Goal: Task Accomplishment & Management: Complete application form

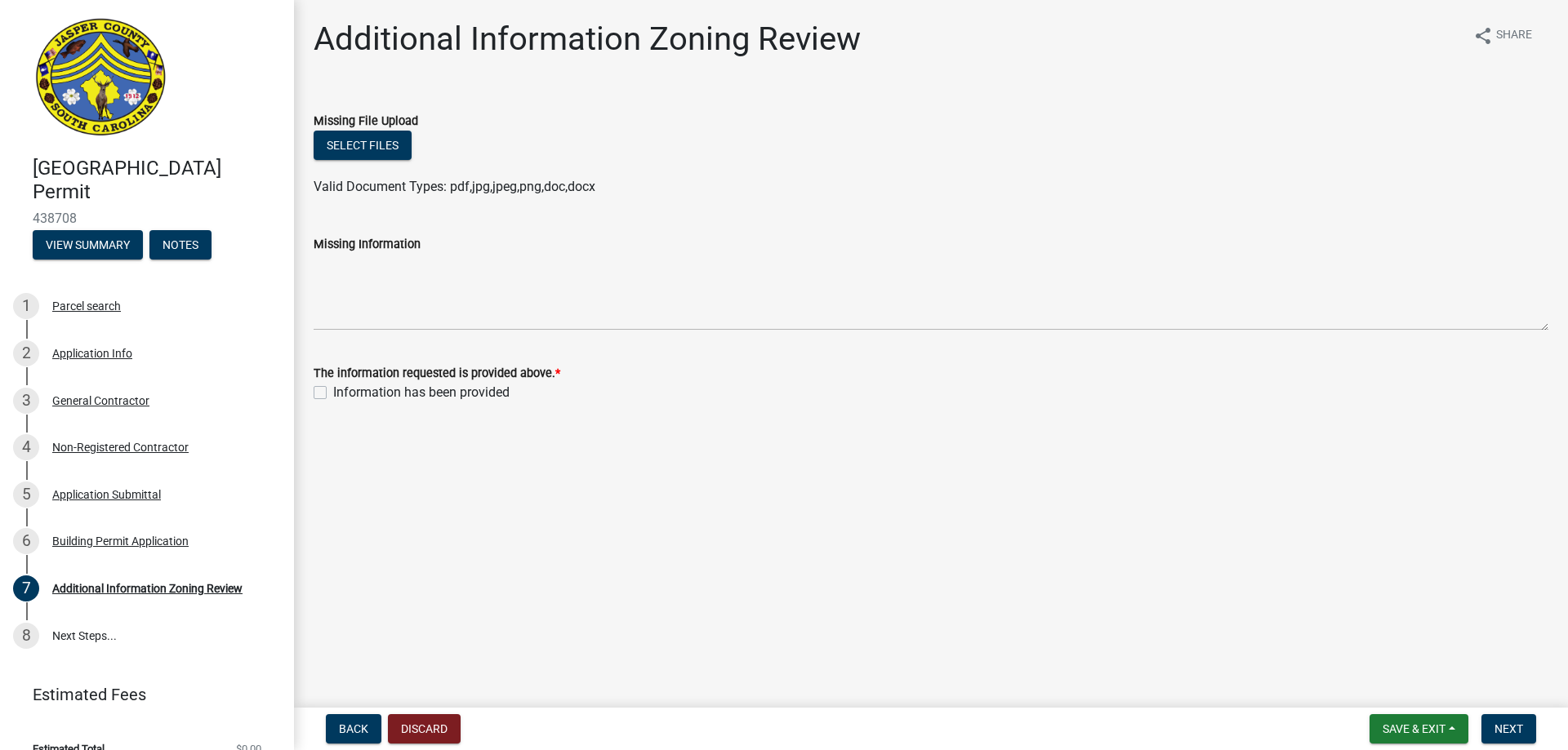
scroll to position [24, 0]
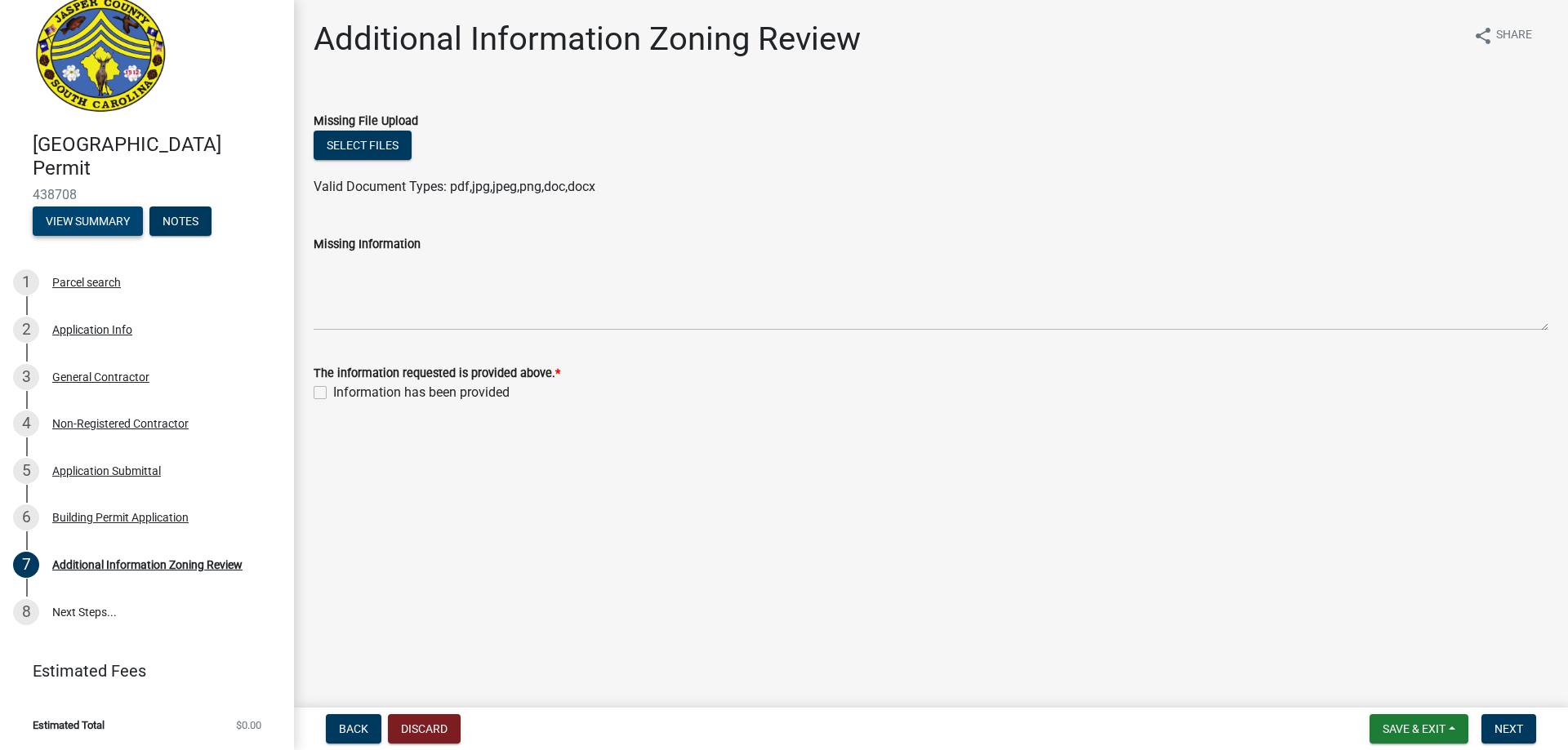
click at [109, 224] on button "View Summary" at bounding box center [87, 221] width 110 height 29
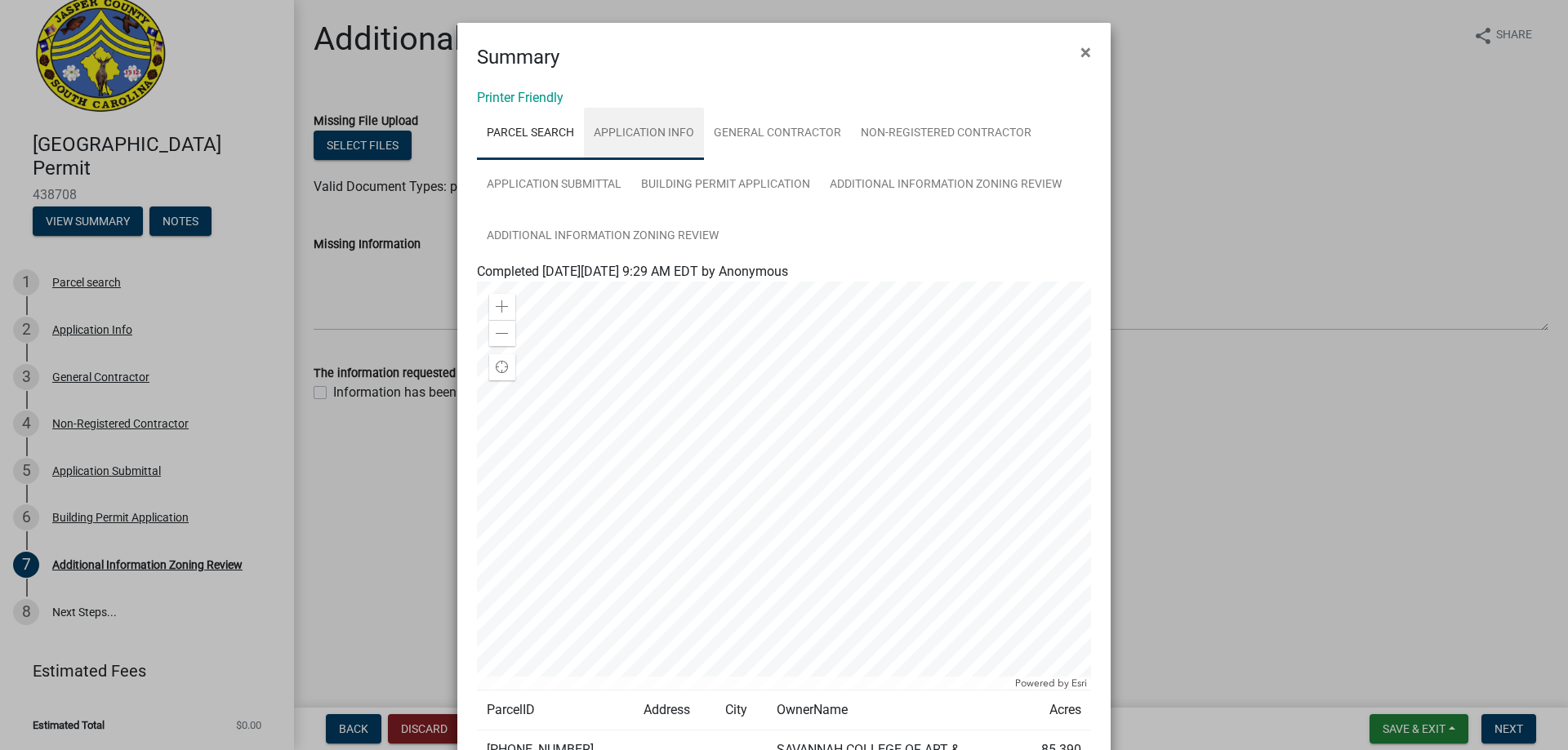
click at [628, 129] on link "Application Info" at bounding box center [644, 133] width 120 height 52
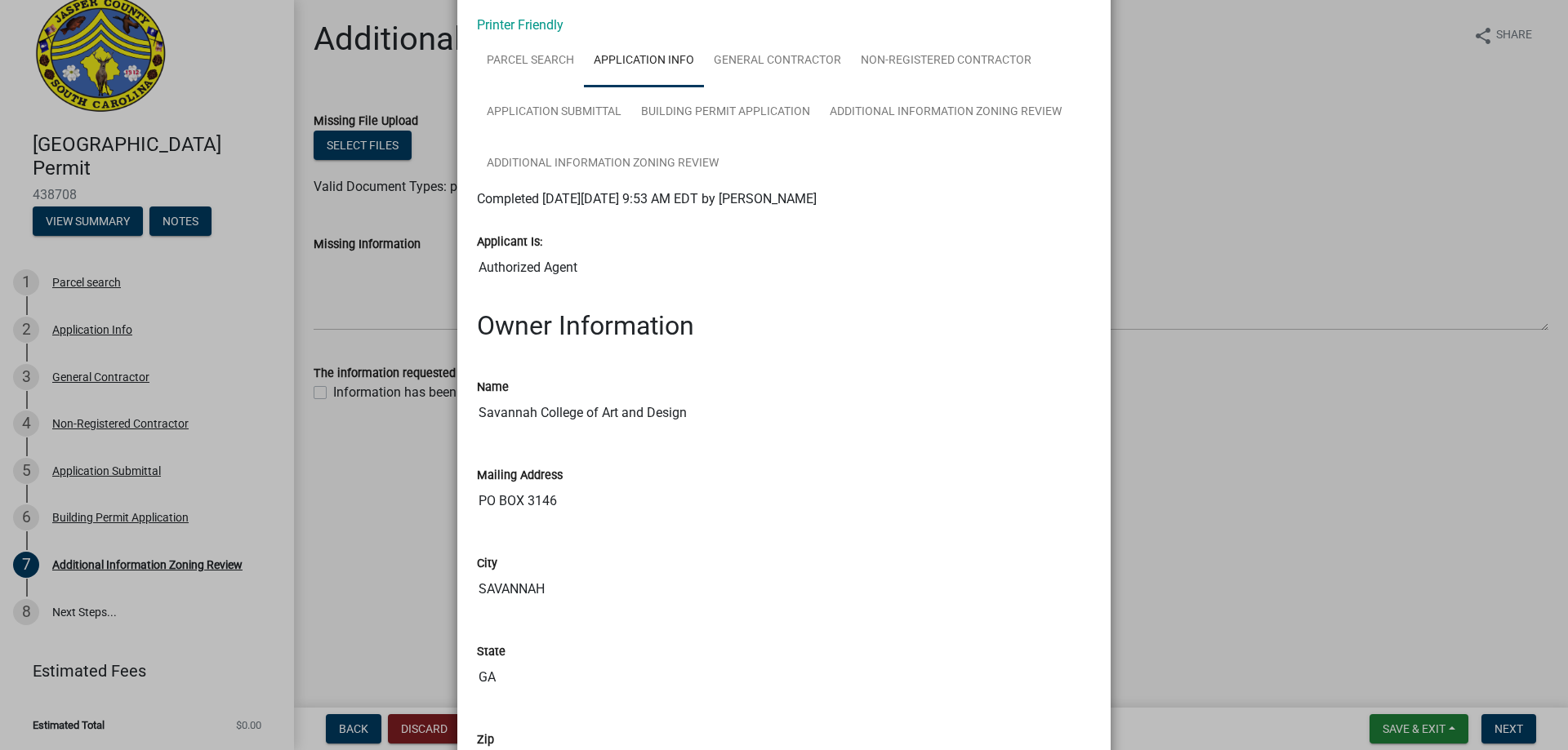
scroll to position [0, 0]
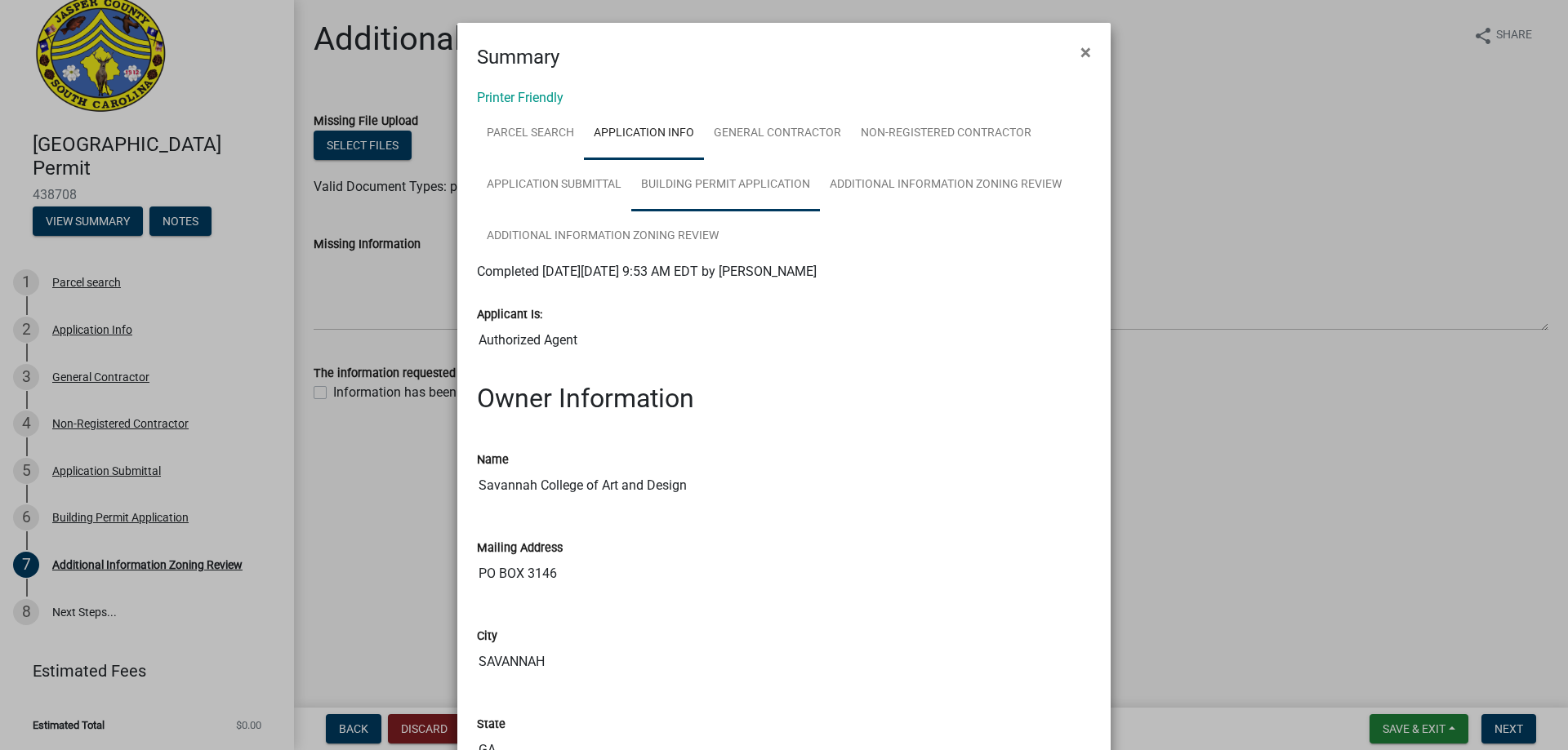
click at [754, 189] on link "Building Permit Application" at bounding box center [725, 184] width 189 height 52
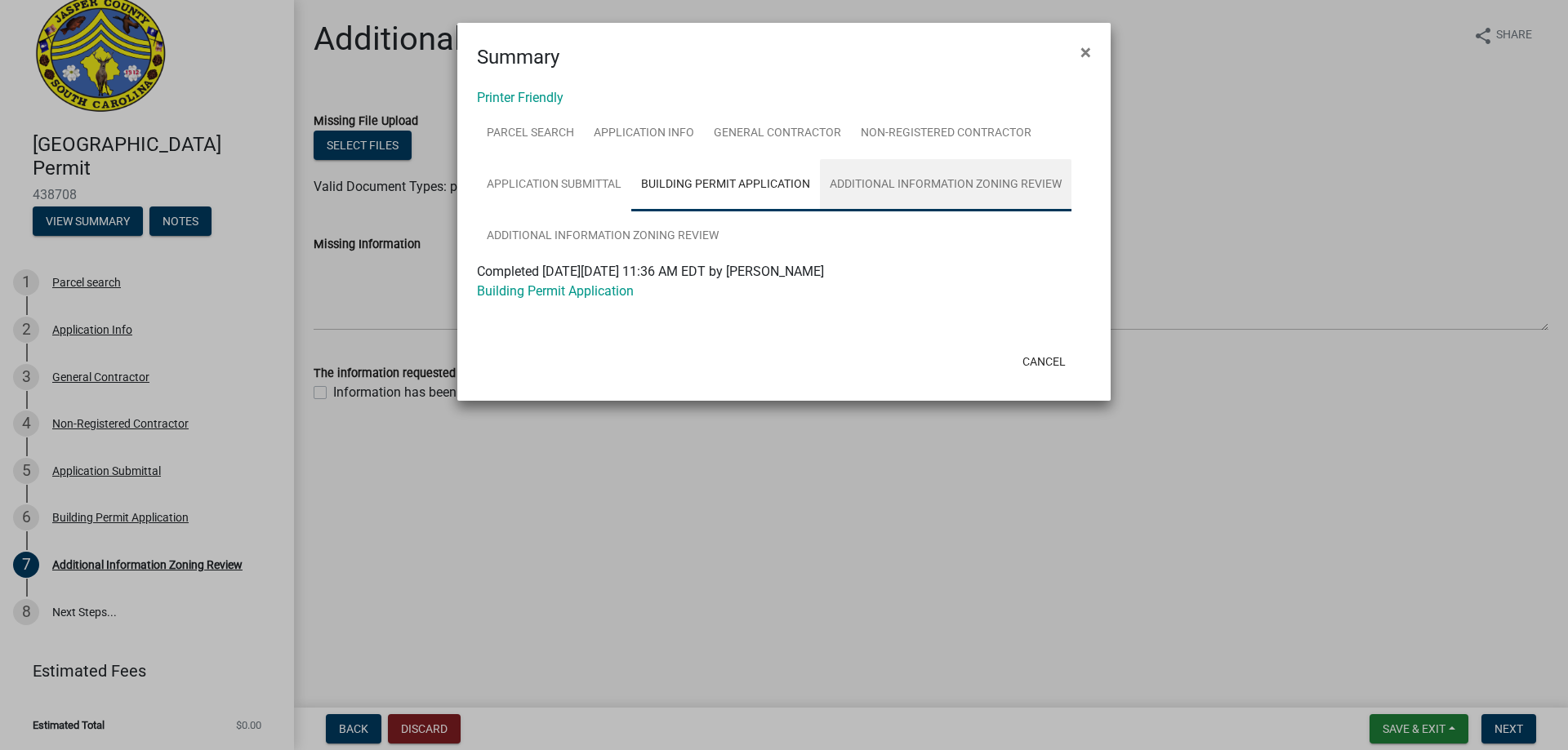
click at [918, 183] on link "Additional Information Zoning Review" at bounding box center [945, 184] width 251 height 52
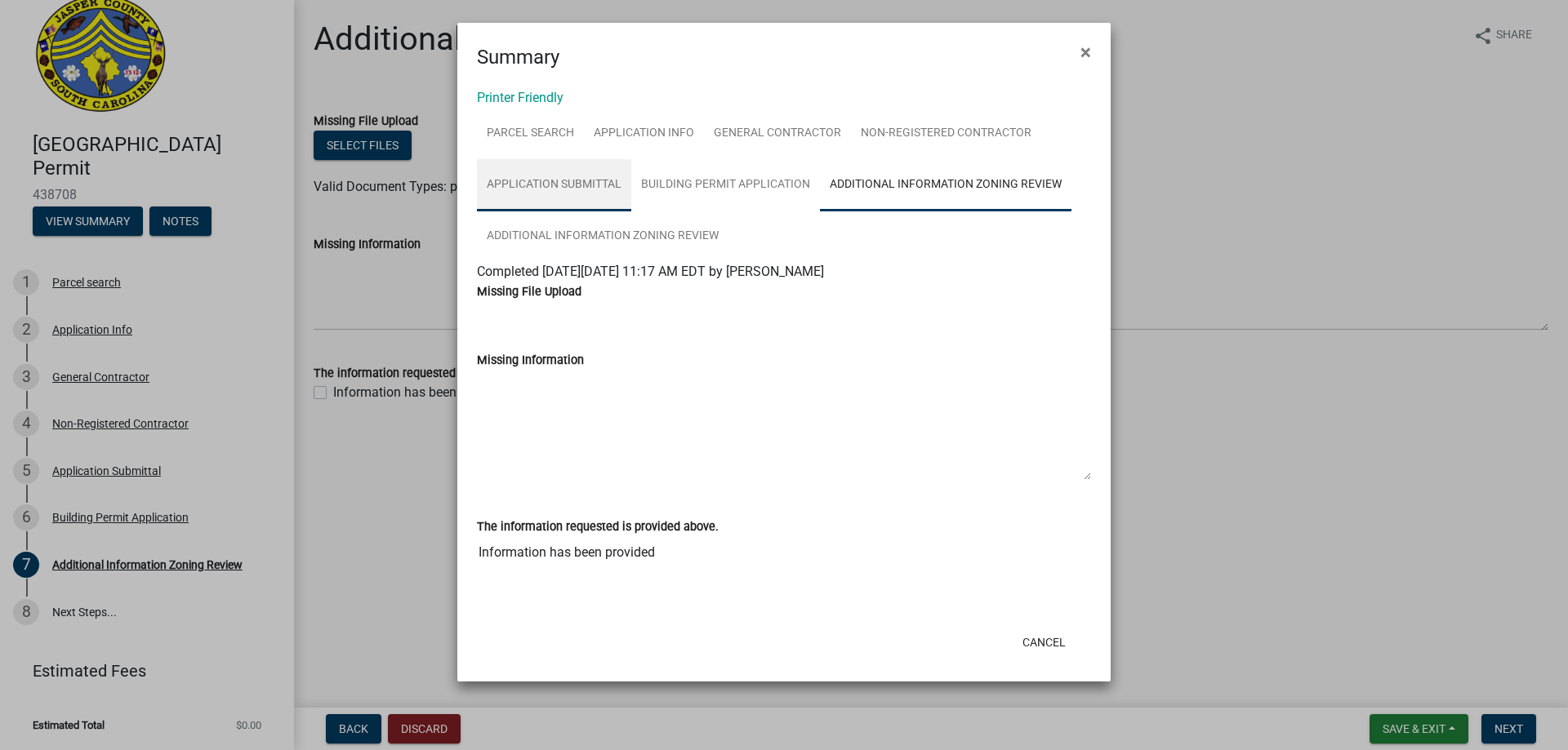
click at [533, 191] on link "Application Submittal" at bounding box center [553, 184] width 154 height 52
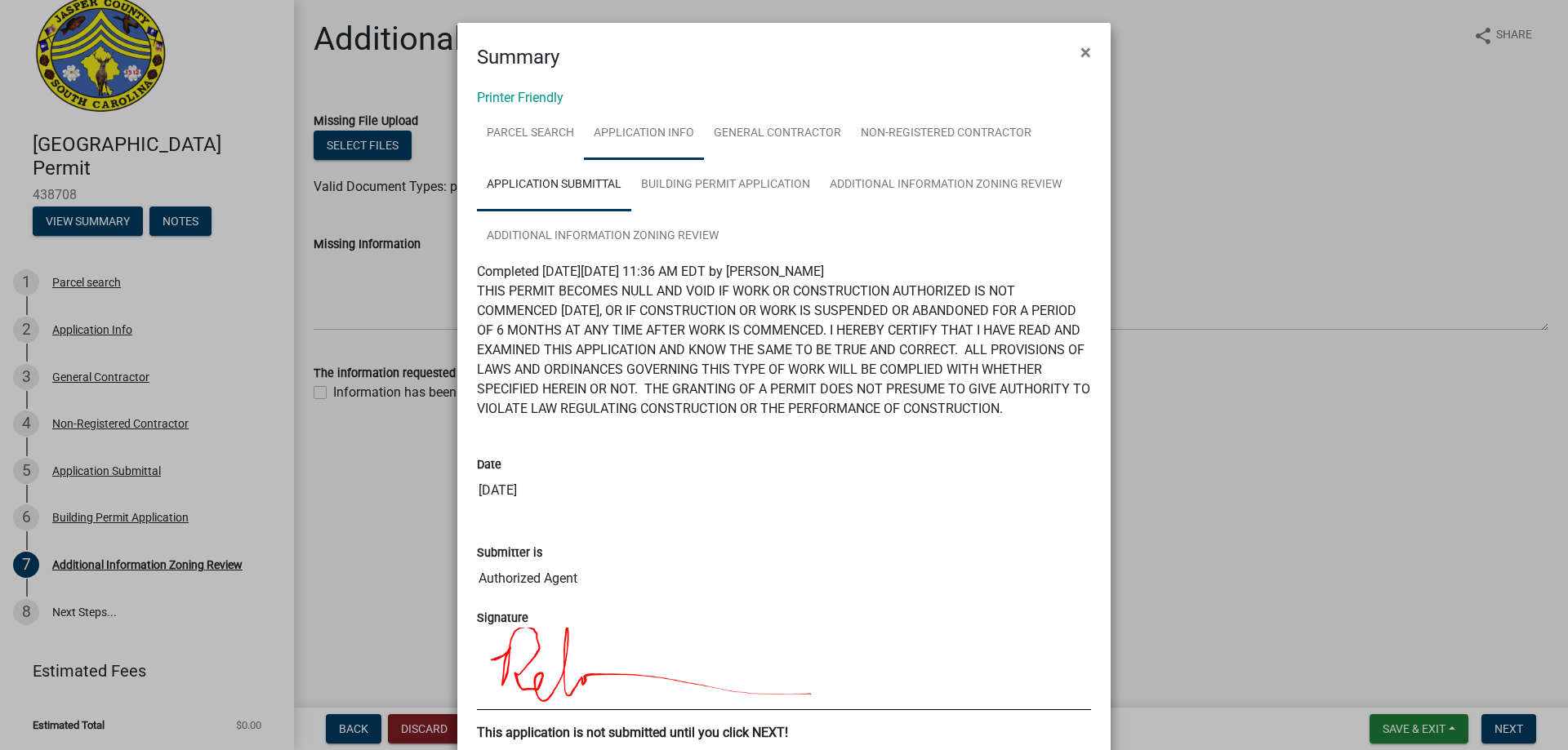
click at [639, 130] on link "Application Info" at bounding box center [644, 133] width 120 height 52
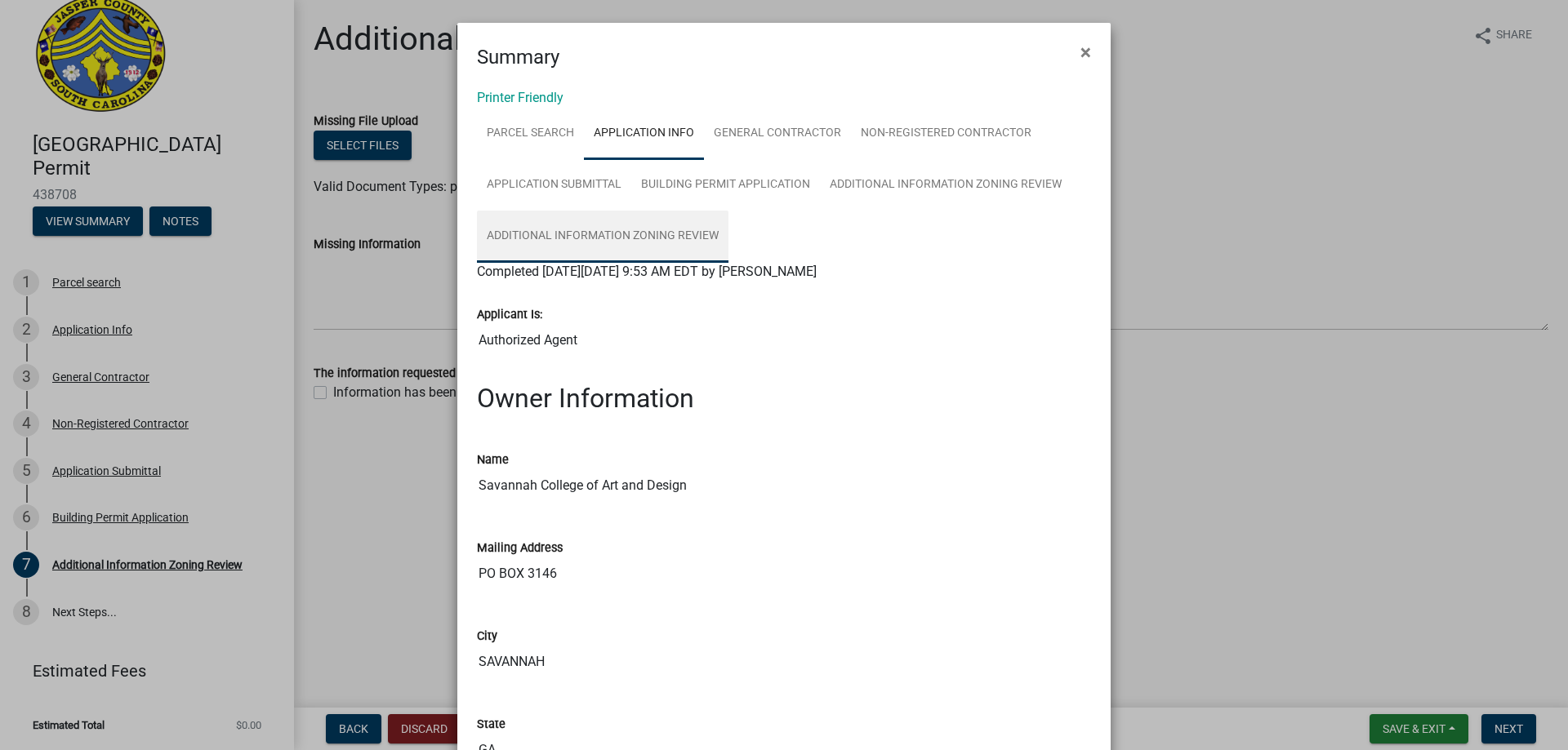
click at [648, 244] on link "Additional Information Zoning Review" at bounding box center [602, 236] width 251 height 52
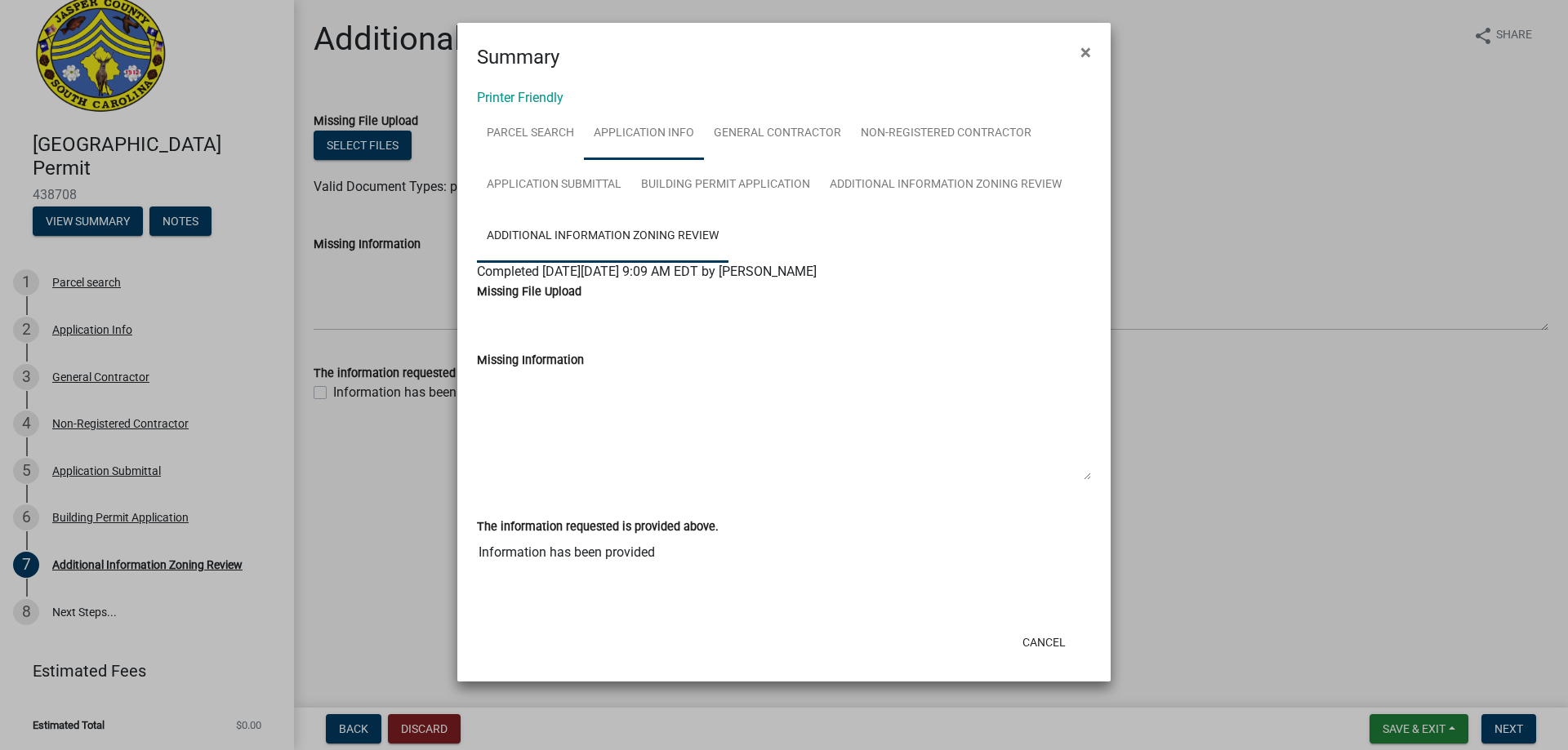
click at [636, 124] on link "Application Info" at bounding box center [644, 133] width 120 height 52
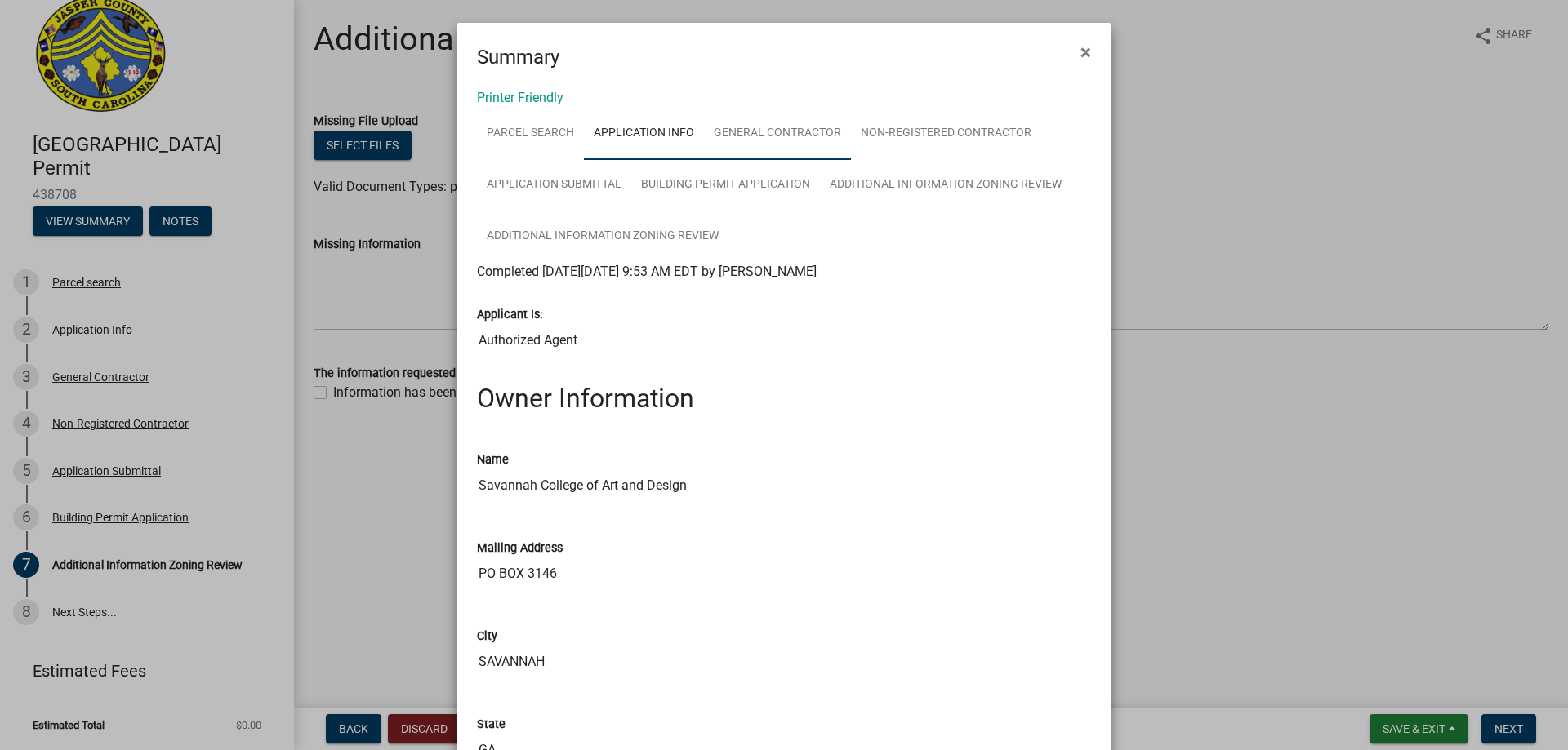
click at [792, 136] on link "General Contractor" at bounding box center [777, 133] width 147 height 52
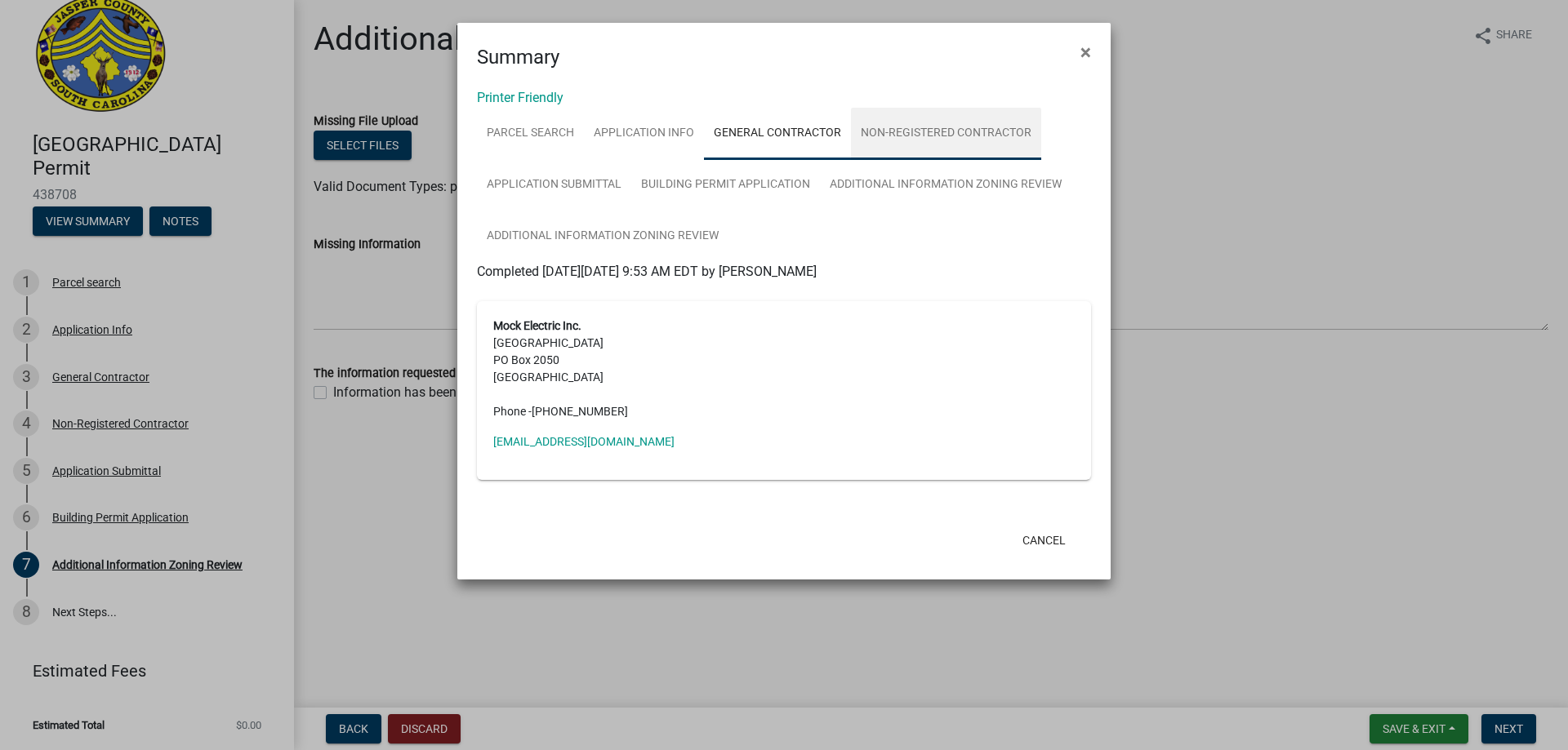
click at [922, 138] on link "Non-Registered Contractor" at bounding box center [946, 133] width 191 height 52
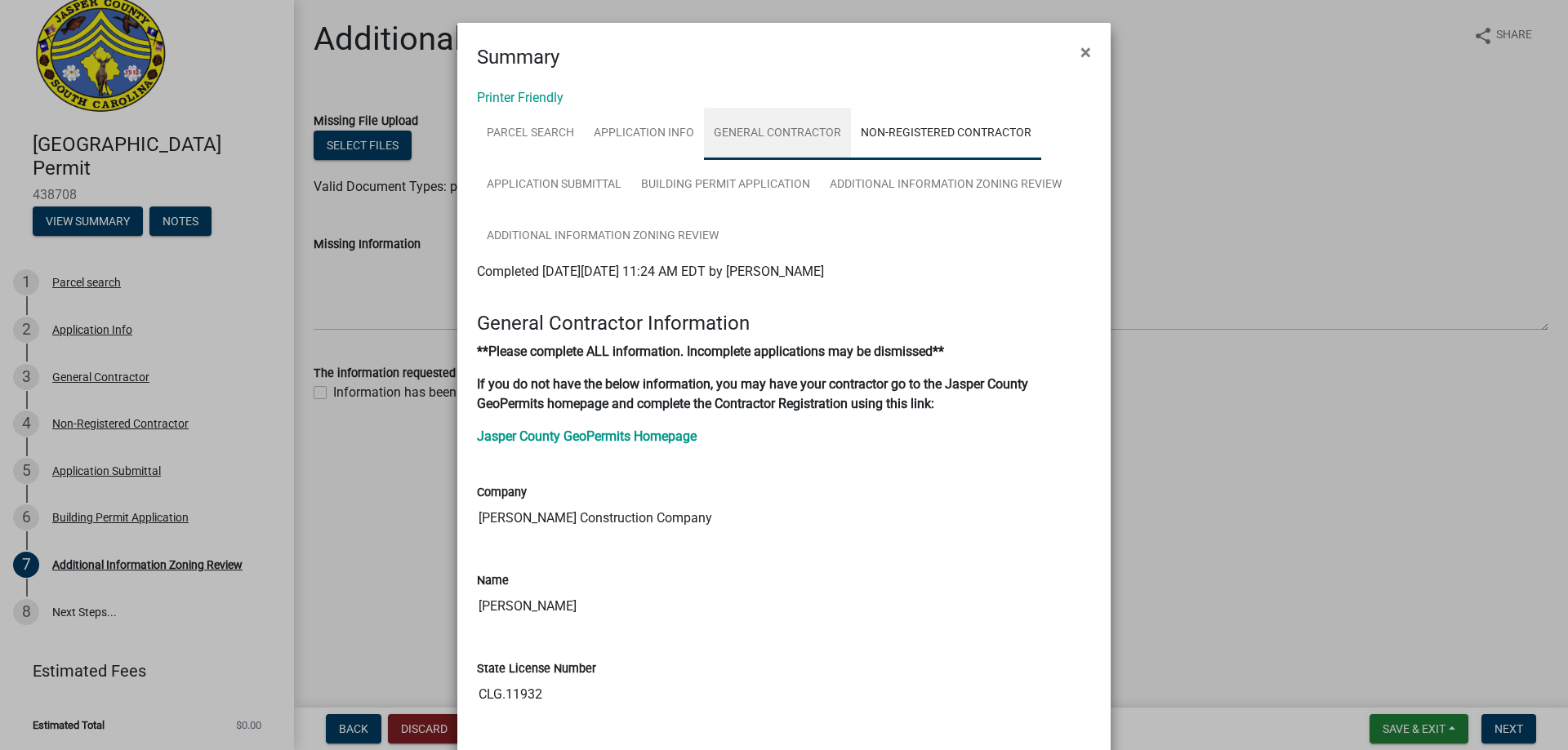
click at [762, 120] on link "General Contractor" at bounding box center [777, 133] width 147 height 52
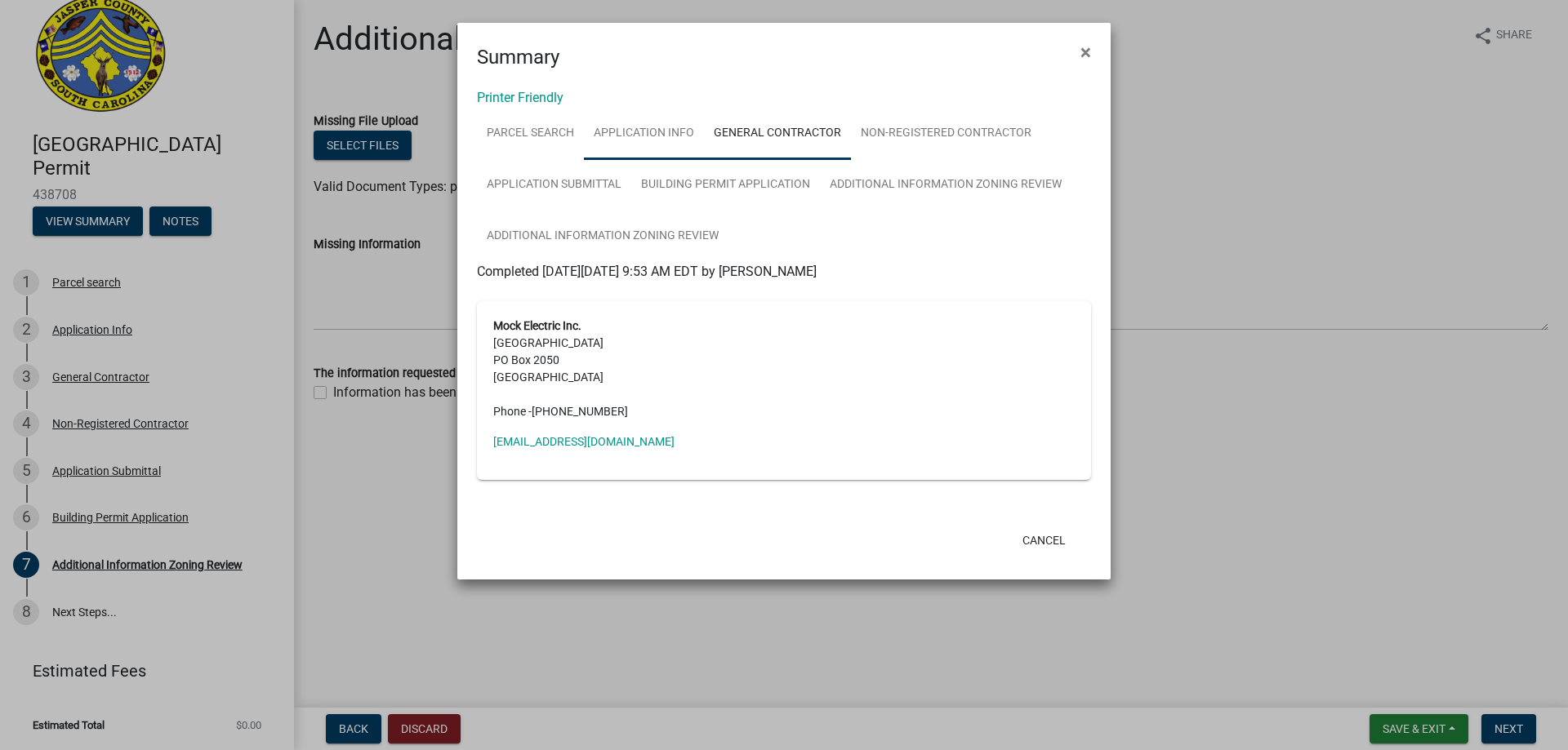
click at [688, 139] on link "Application Info" at bounding box center [644, 133] width 120 height 52
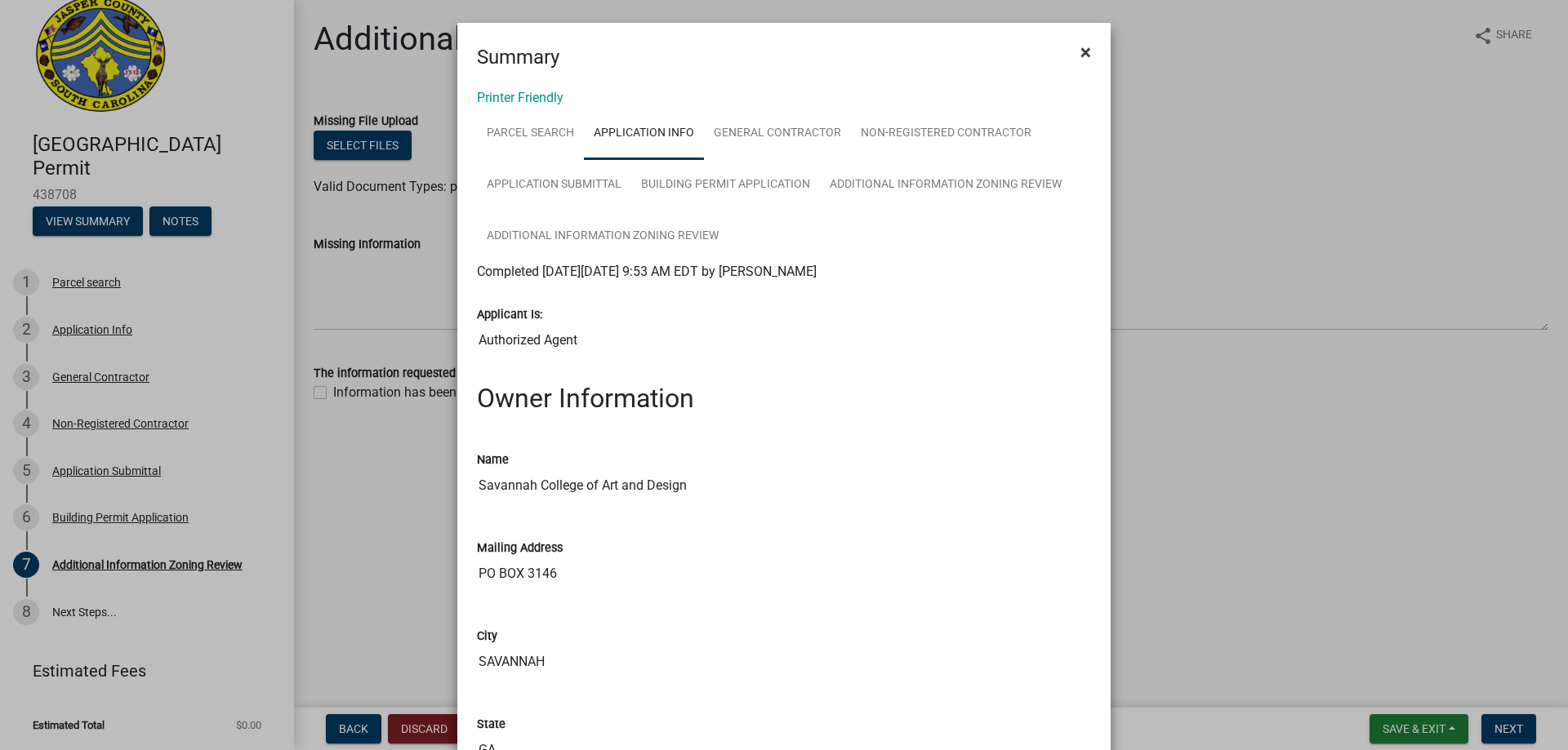
click at [1093, 40] on button "×" at bounding box center [1086, 52] width 37 height 46
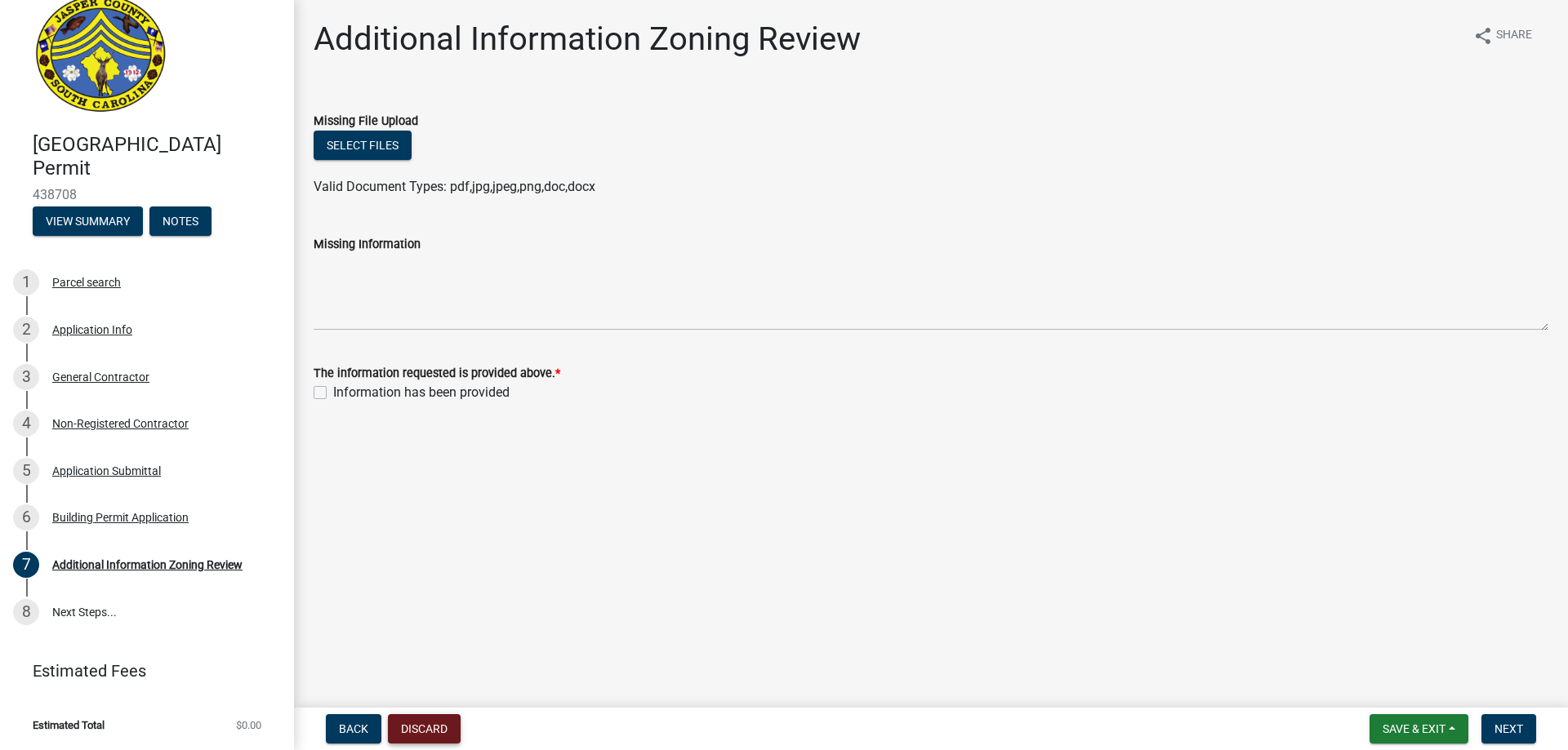
click at [435, 726] on button "Discard" at bounding box center [424, 729] width 72 height 29
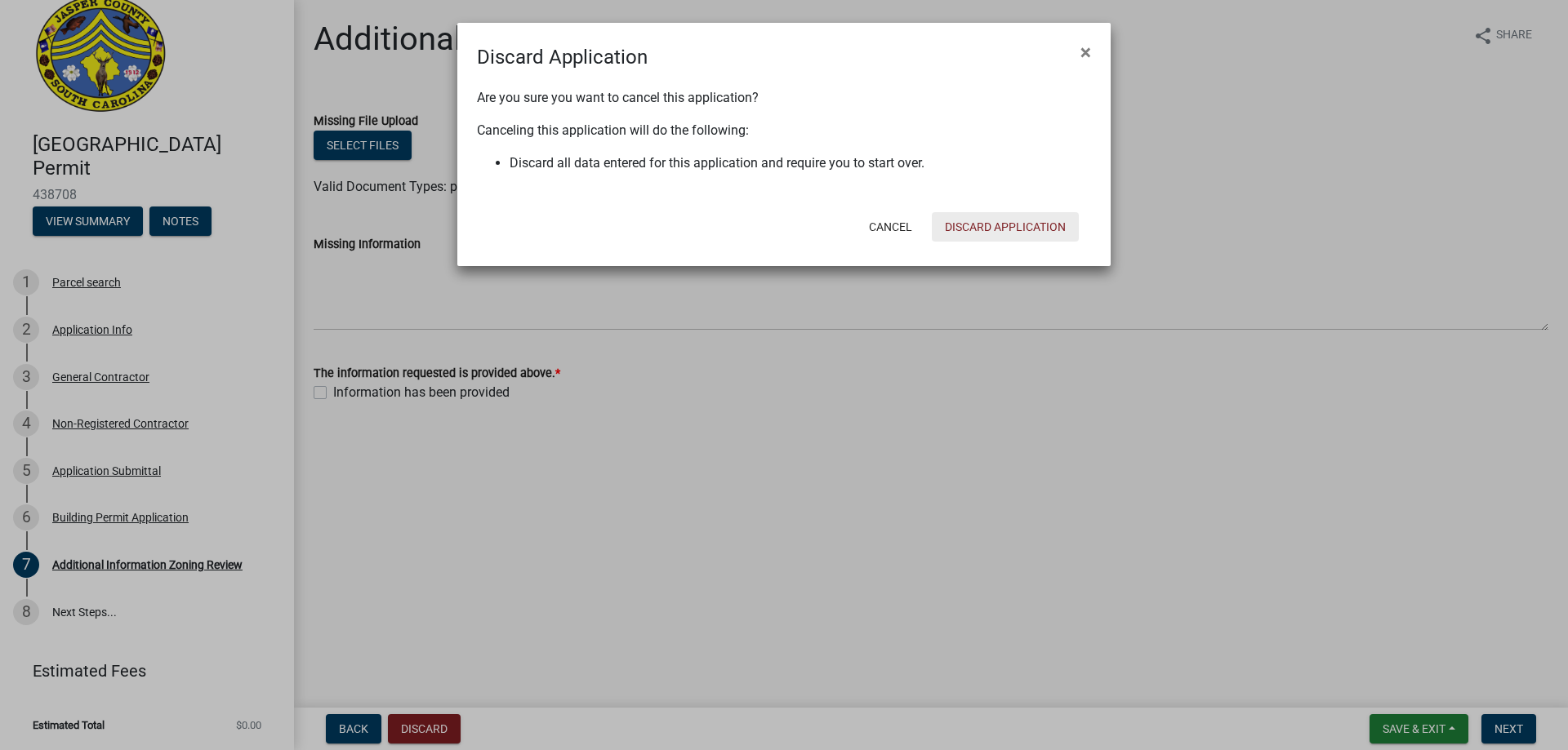
click at [1028, 228] on button "Discard Application" at bounding box center [1005, 227] width 147 height 29
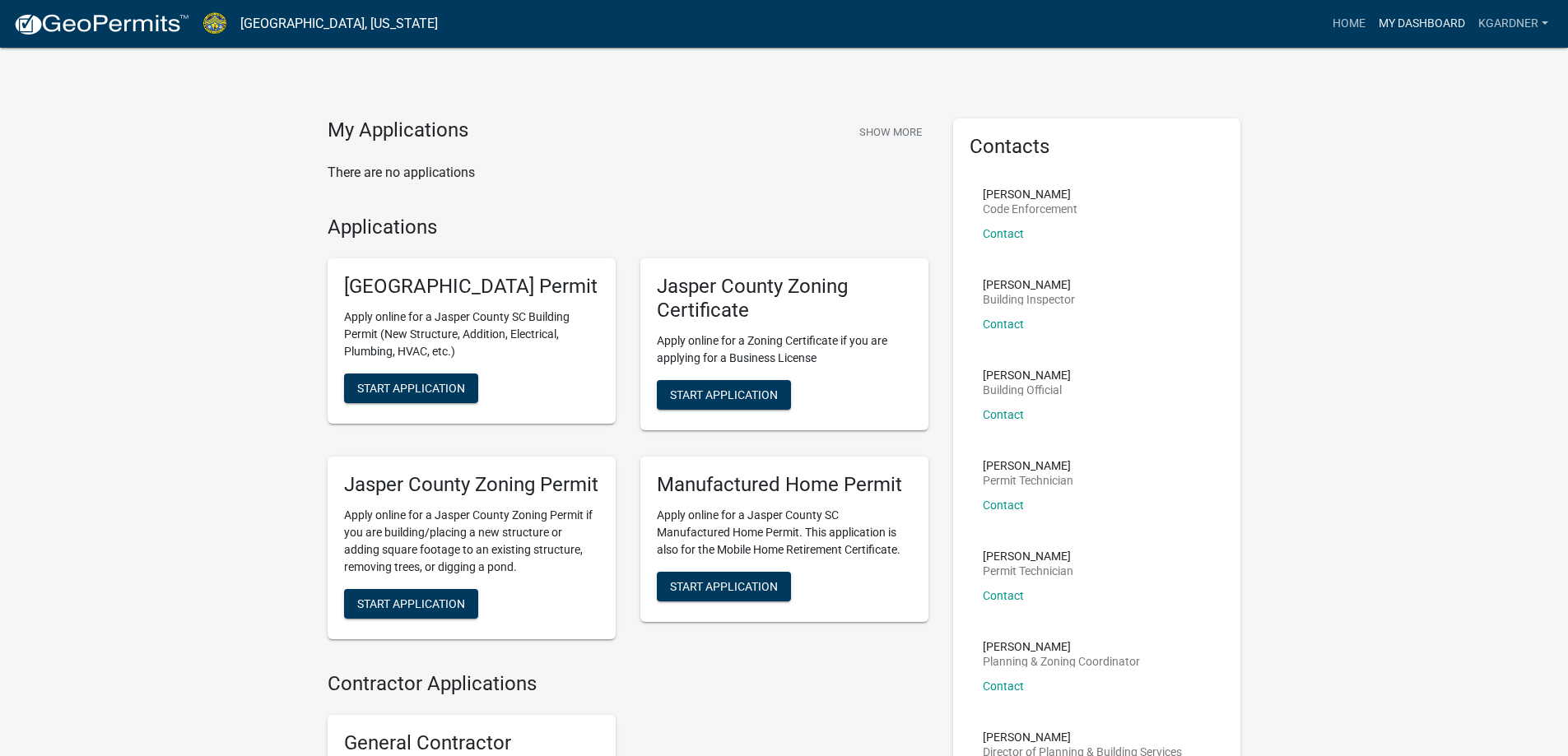
click at [1420, 20] on link "My Dashboard" at bounding box center [1422, 23] width 100 height 31
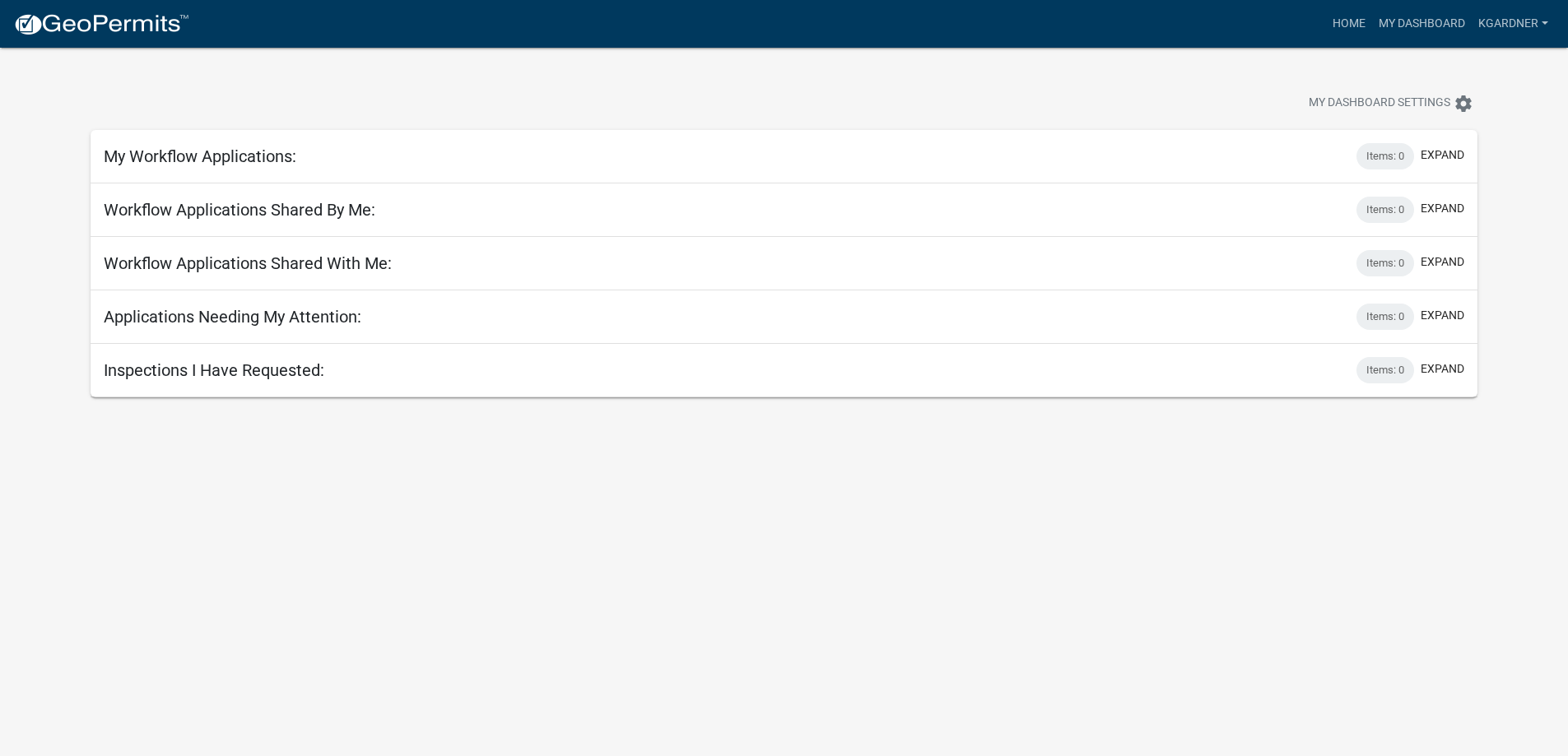
click at [246, 165] on h5 "My Workflow Applications:" at bounding box center [200, 157] width 193 height 20
click at [182, 163] on h5 "My Workflow Applications:" at bounding box center [200, 157] width 193 height 20
click at [208, 212] on h5 "Workflow Applications Shared By Me:" at bounding box center [239, 210] width 271 height 20
drag, startPoint x: 253, startPoint y: 263, endPoint x: 253, endPoint y: 276, distance: 13.0
click at [253, 264] on h5 "Workflow Applications Shared With Me:" at bounding box center [248, 263] width 288 height 20
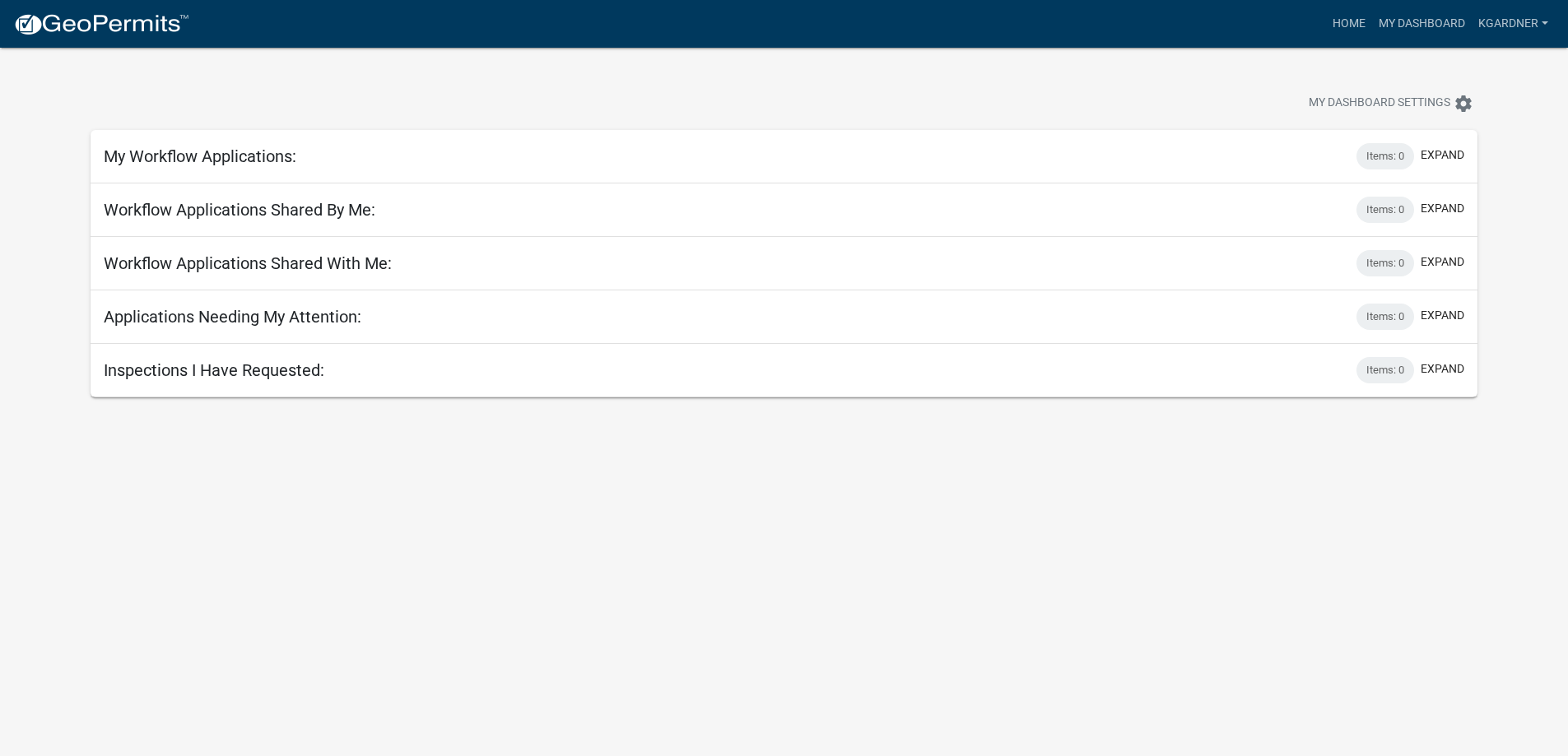
click at [269, 336] on div "Applications Needing My Attention: Items: 0 expand" at bounding box center [784, 318] width 1387 height 53
click at [275, 409] on body "Internet Explorer does NOT work with GeoPermits. Get a new browser for more sec…" at bounding box center [784, 426] width 1568 height 756
click at [1347, 20] on link "Home" at bounding box center [1349, 23] width 46 height 31
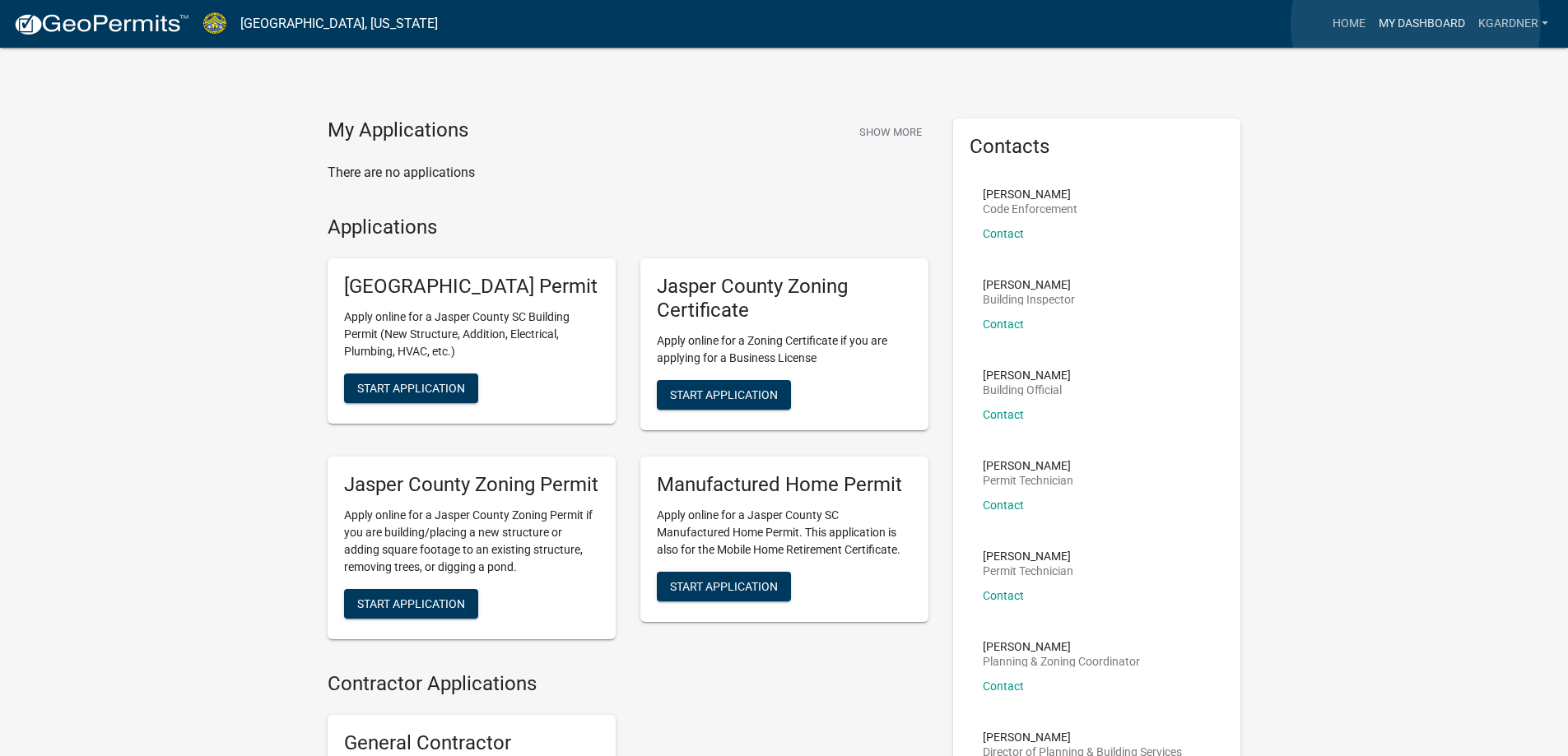
click at [1416, 24] on link "My Dashboard" at bounding box center [1422, 23] width 100 height 31
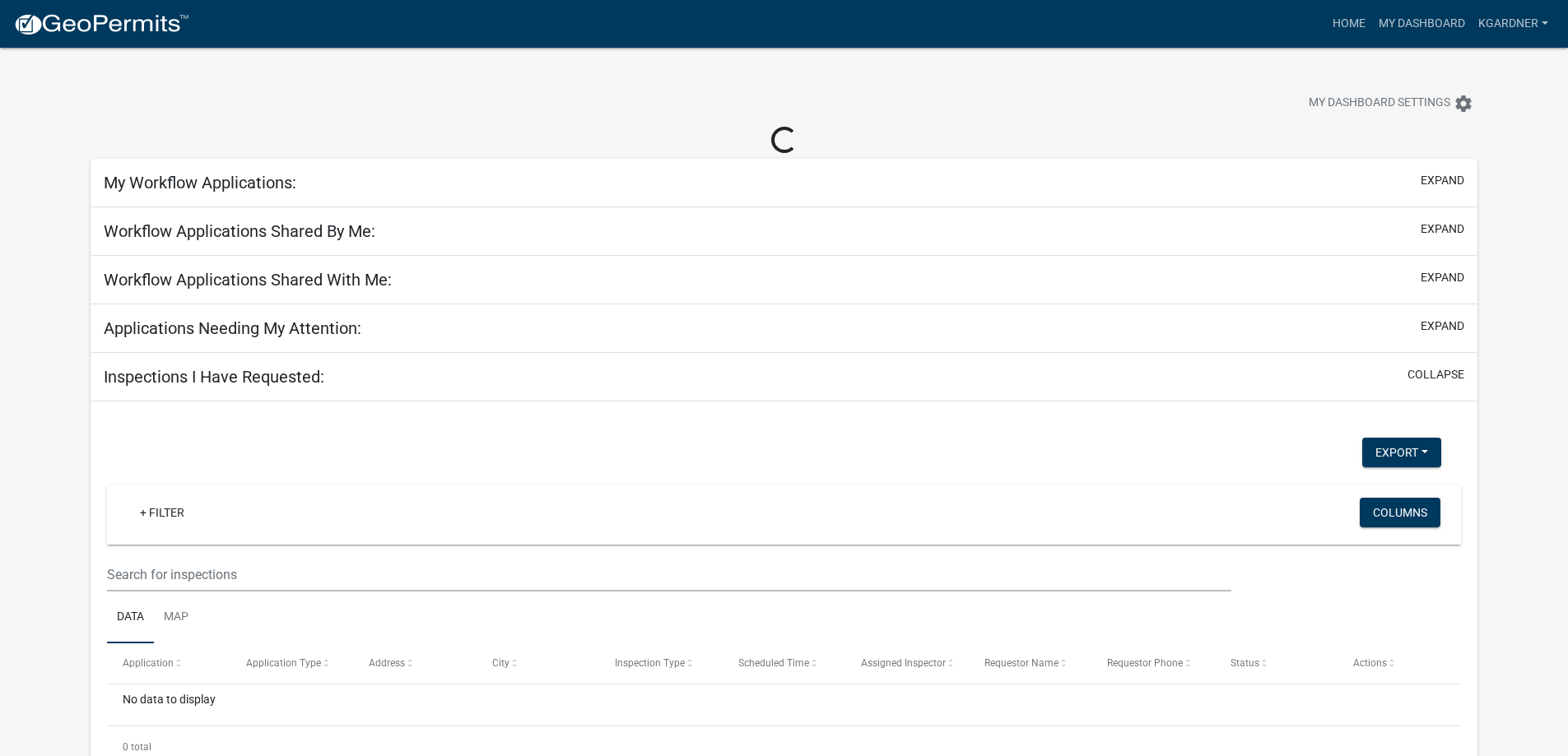
click at [241, 174] on h5 "My Workflow Applications:" at bounding box center [200, 182] width 193 height 20
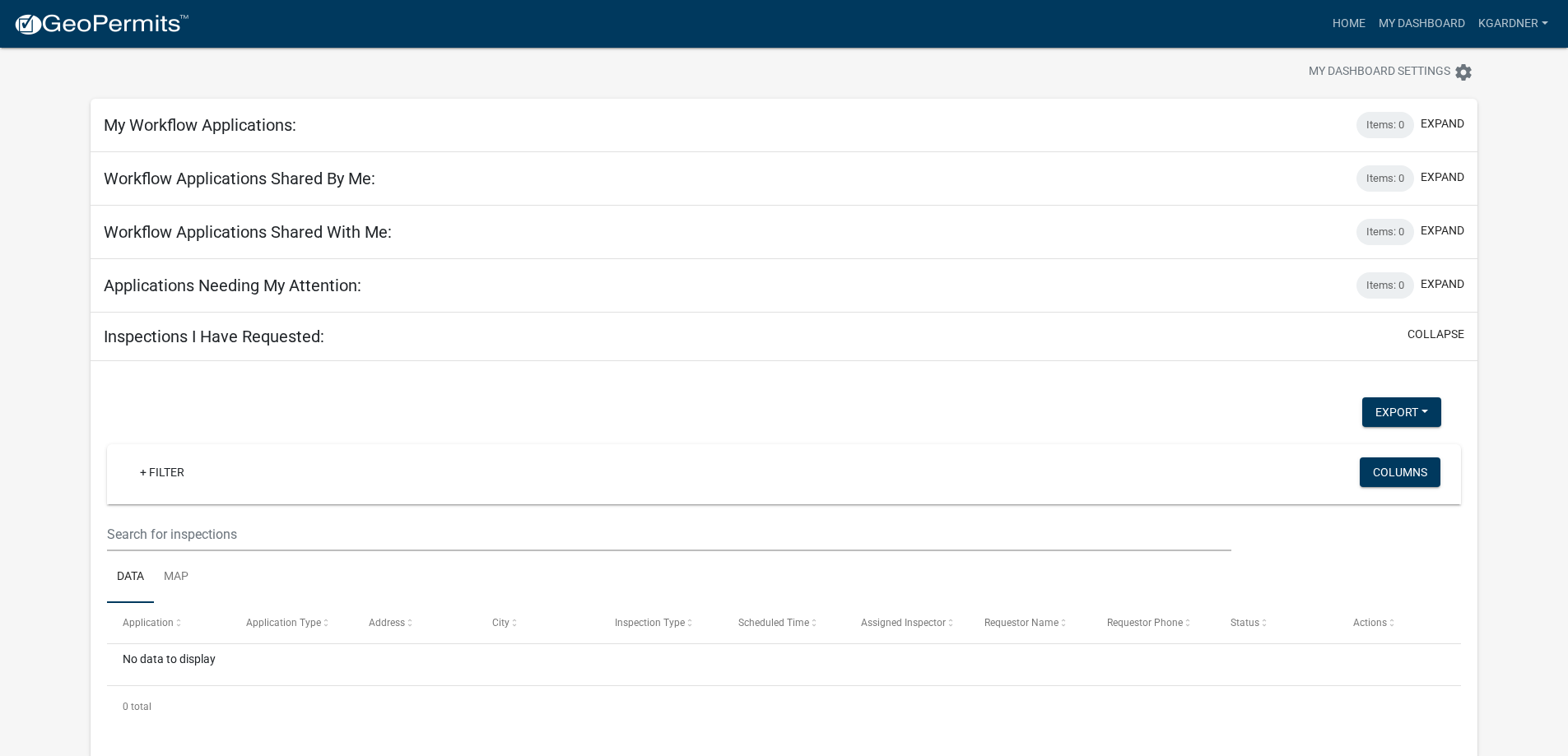
scroll to position [48, 0]
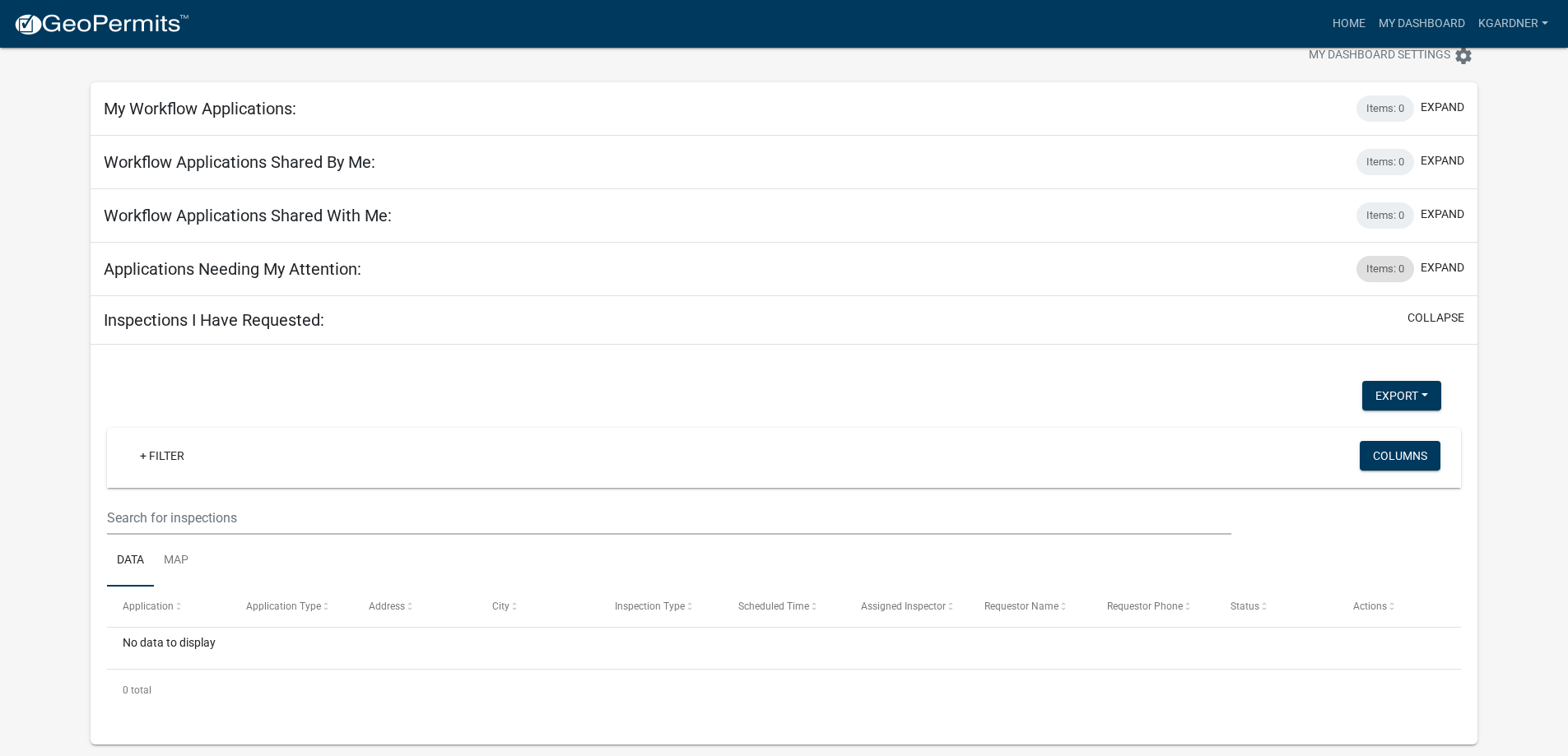
click at [1389, 266] on div "Items: 0" at bounding box center [1385, 269] width 58 height 27
click at [1385, 121] on div "Items: 0" at bounding box center [1385, 109] width 58 height 27
click at [1388, 113] on div "Items: 0" at bounding box center [1385, 109] width 58 height 27
click at [598, 104] on div "My Workflow Applications: Items: 0 expand" at bounding box center [784, 109] width 1387 height 53
click at [206, 116] on h5 "My Workflow Applications:" at bounding box center [200, 109] width 193 height 20
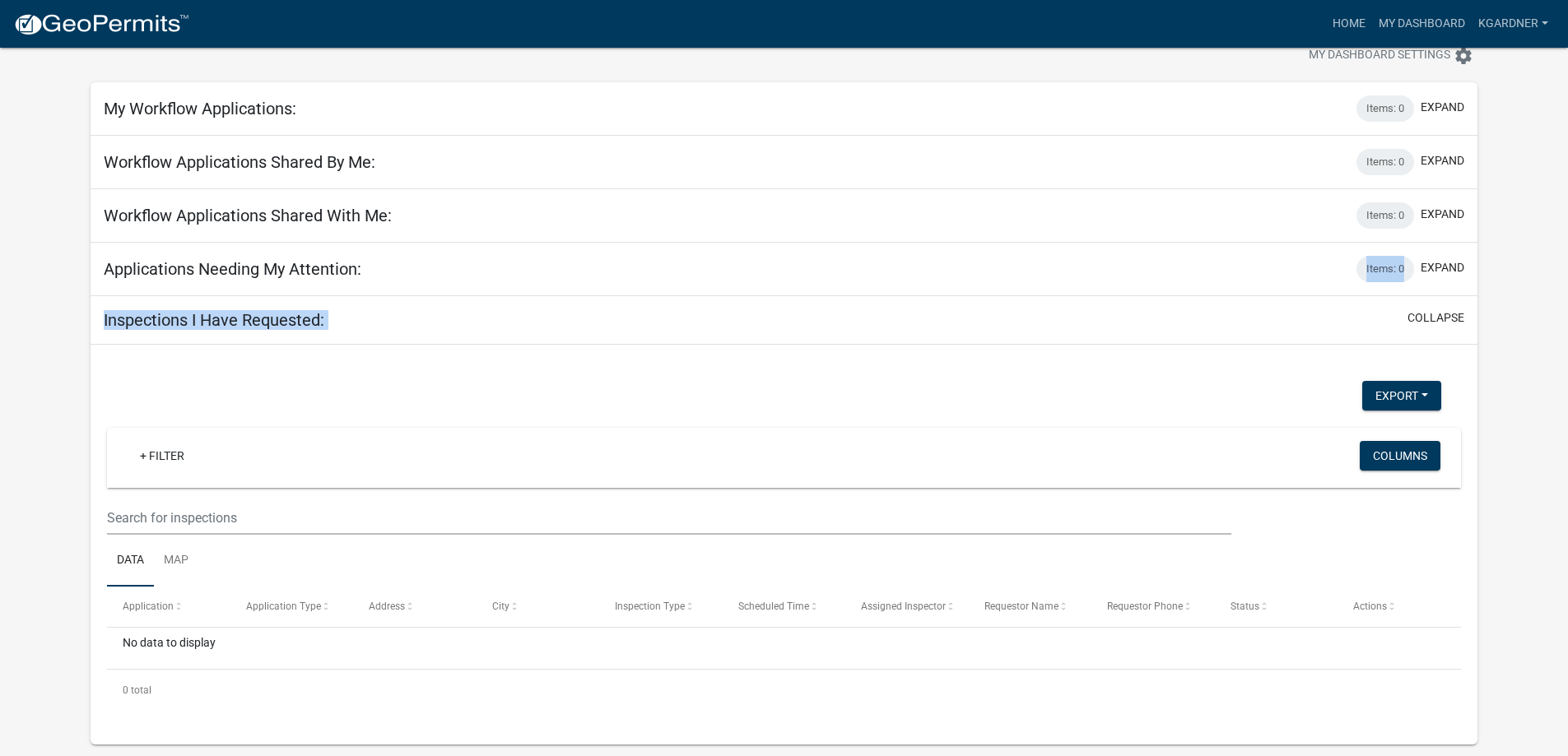
drag, startPoint x: 992, startPoint y: 320, endPoint x: 1025, endPoint y: 327, distance: 33.7
click at [1017, 324] on div "My Workflow Applications: Items: 0 expand + Filter Columns Data Map Application…" at bounding box center [784, 414] width 1387 height 663
click at [901, 464] on div "+ Filter" at bounding box center [560, 458] width 892 height 34
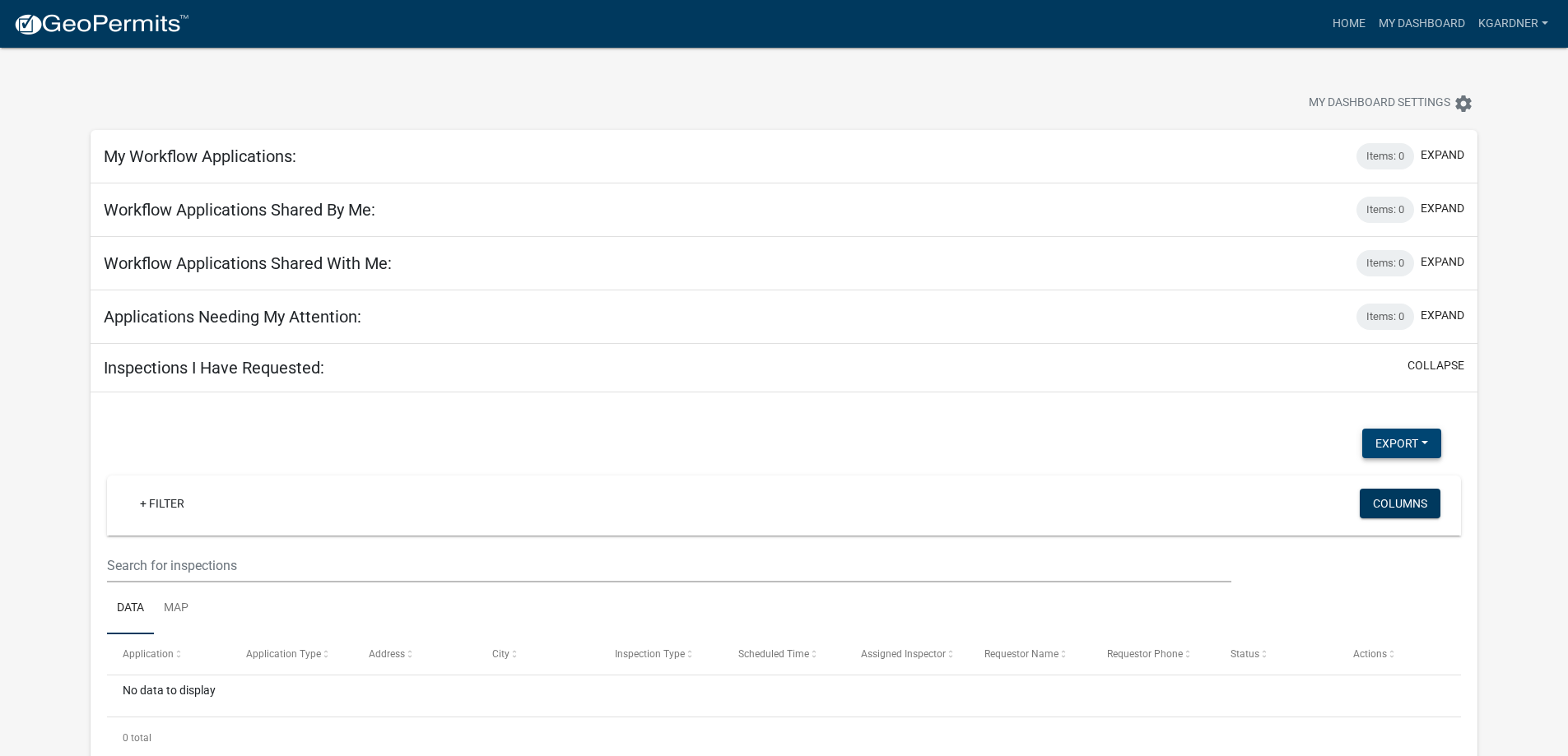
click at [1408, 448] on button "Export" at bounding box center [1402, 443] width 79 height 29
click at [1284, 403] on div "Export Excel Format (.xlsx) CSV Format (.csv) + Filter Columns Data Map Applica…" at bounding box center [784, 592] width 1387 height 400
click at [1517, 35] on link "kgardner" at bounding box center [1513, 23] width 83 height 31
click at [1452, 63] on link "Account" at bounding box center [1489, 68] width 132 height 39
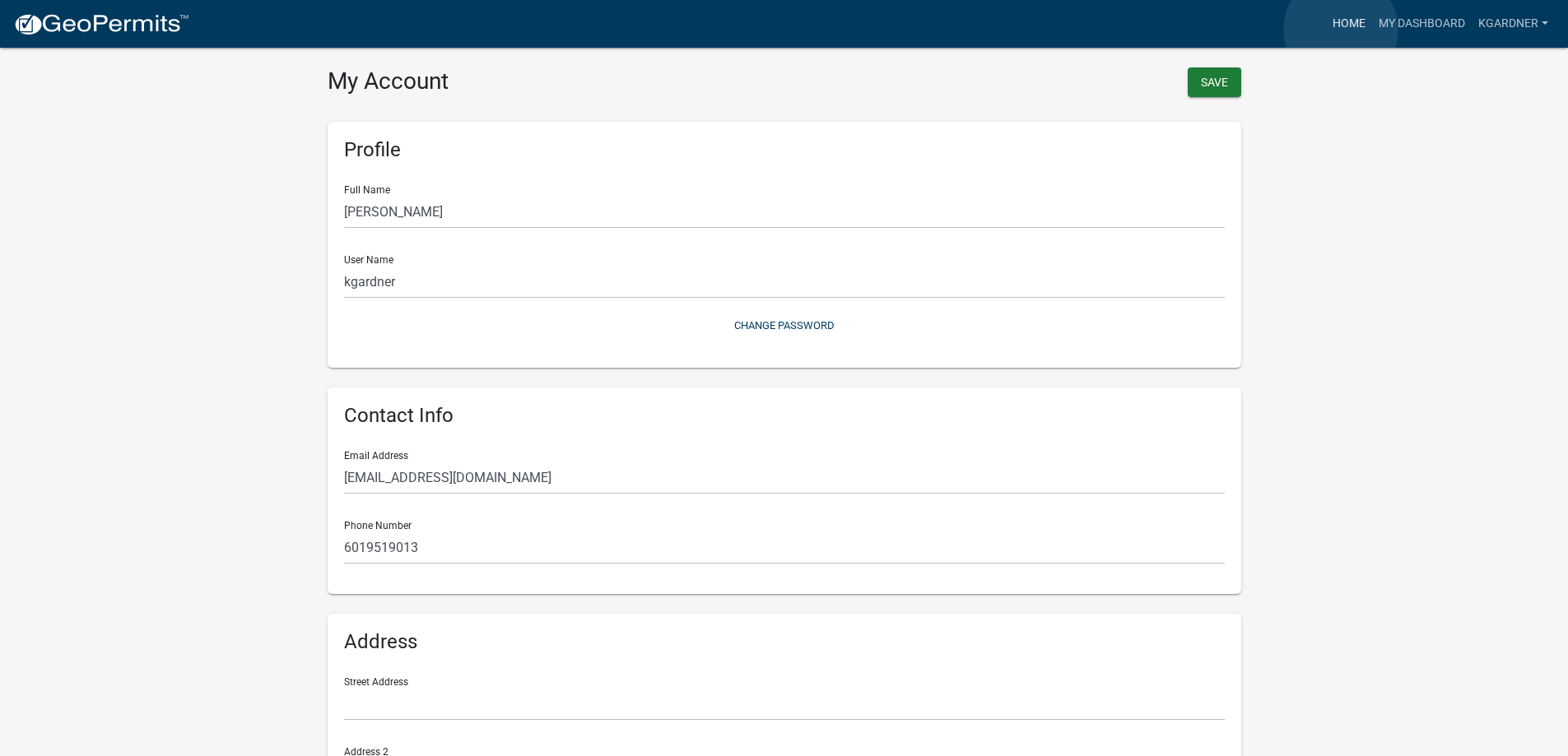
click at [1341, 29] on link "Home" at bounding box center [1349, 23] width 46 height 31
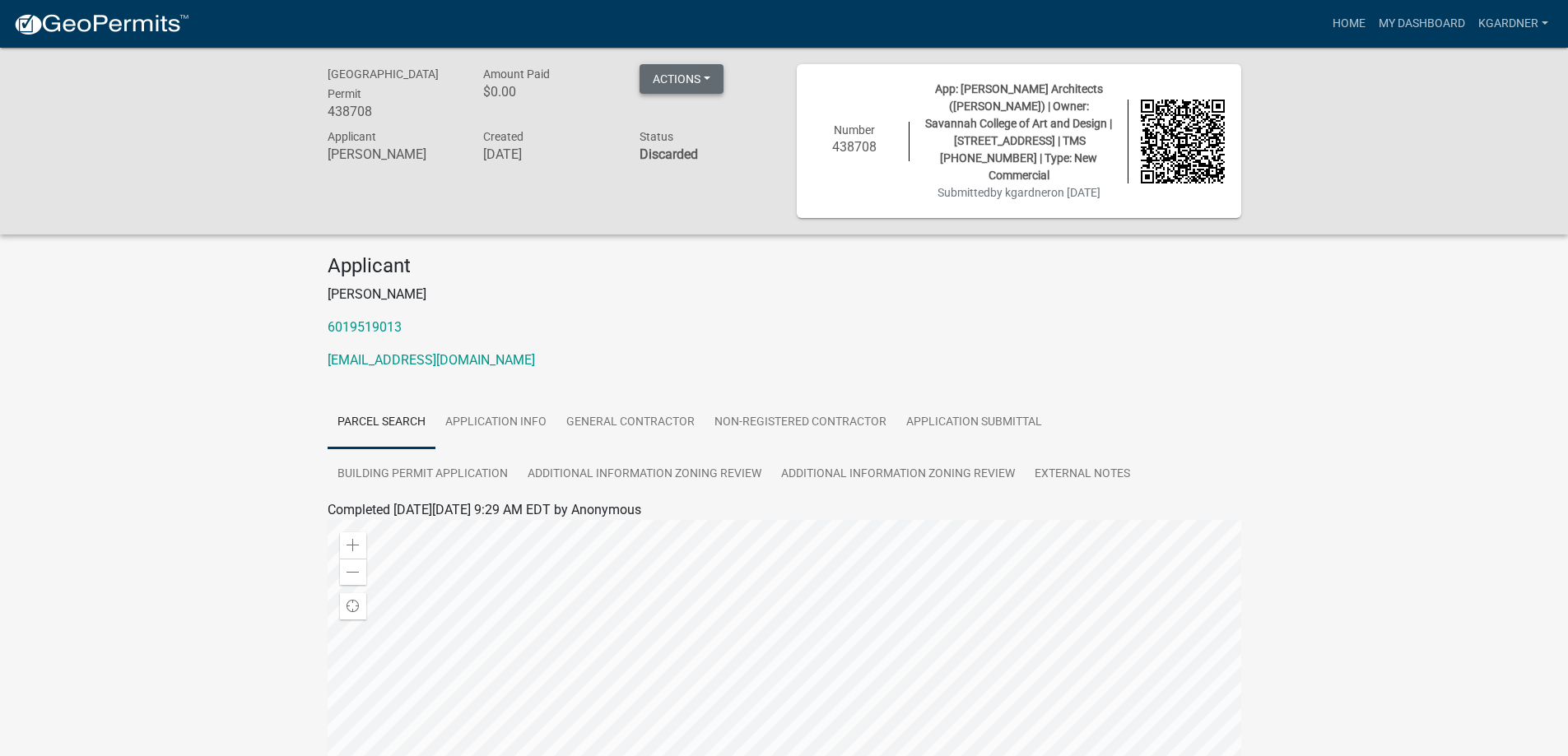
click at [688, 81] on button "Actions" at bounding box center [681, 78] width 84 height 29
click at [540, 106] on div "Amount Paid $0.00" at bounding box center [549, 94] width 157 height 61
click at [660, 158] on strong "Discarded" at bounding box center [669, 155] width 59 height 16
click at [712, 84] on button "Actions" at bounding box center [681, 78] width 84 height 29
click at [627, 259] on h4 "Applicant" at bounding box center [784, 266] width 913 height 24
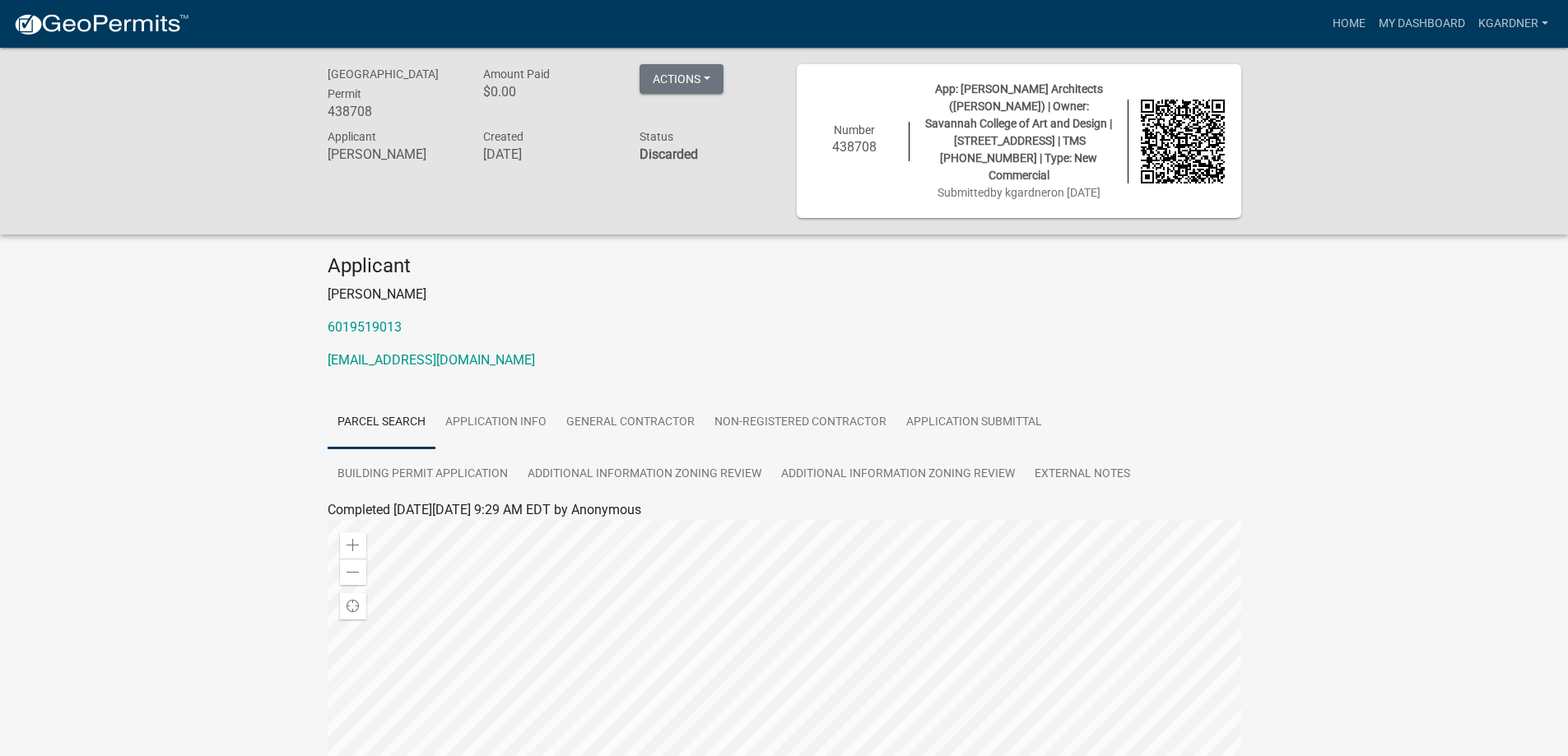
click at [1010, 125] on span "App: [PERSON_NAME] Architects ([PERSON_NAME]) | Owner: Savannah College of Art …" at bounding box center [1018, 133] width 187 height 100
click at [1347, 26] on link "Home" at bounding box center [1349, 23] width 46 height 31
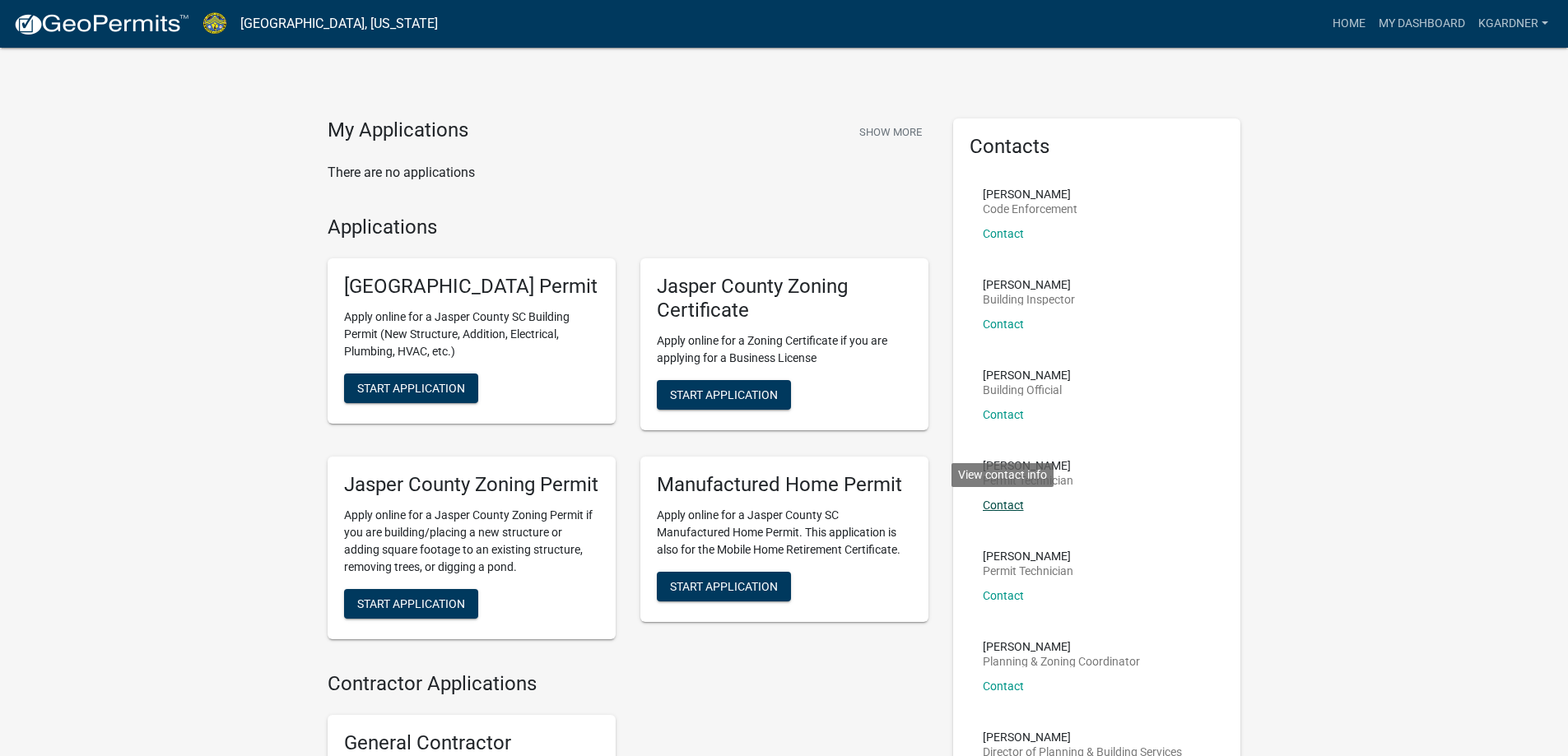
click at [1001, 506] on link "Contact" at bounding box center [1003, 505] width 41 height 13
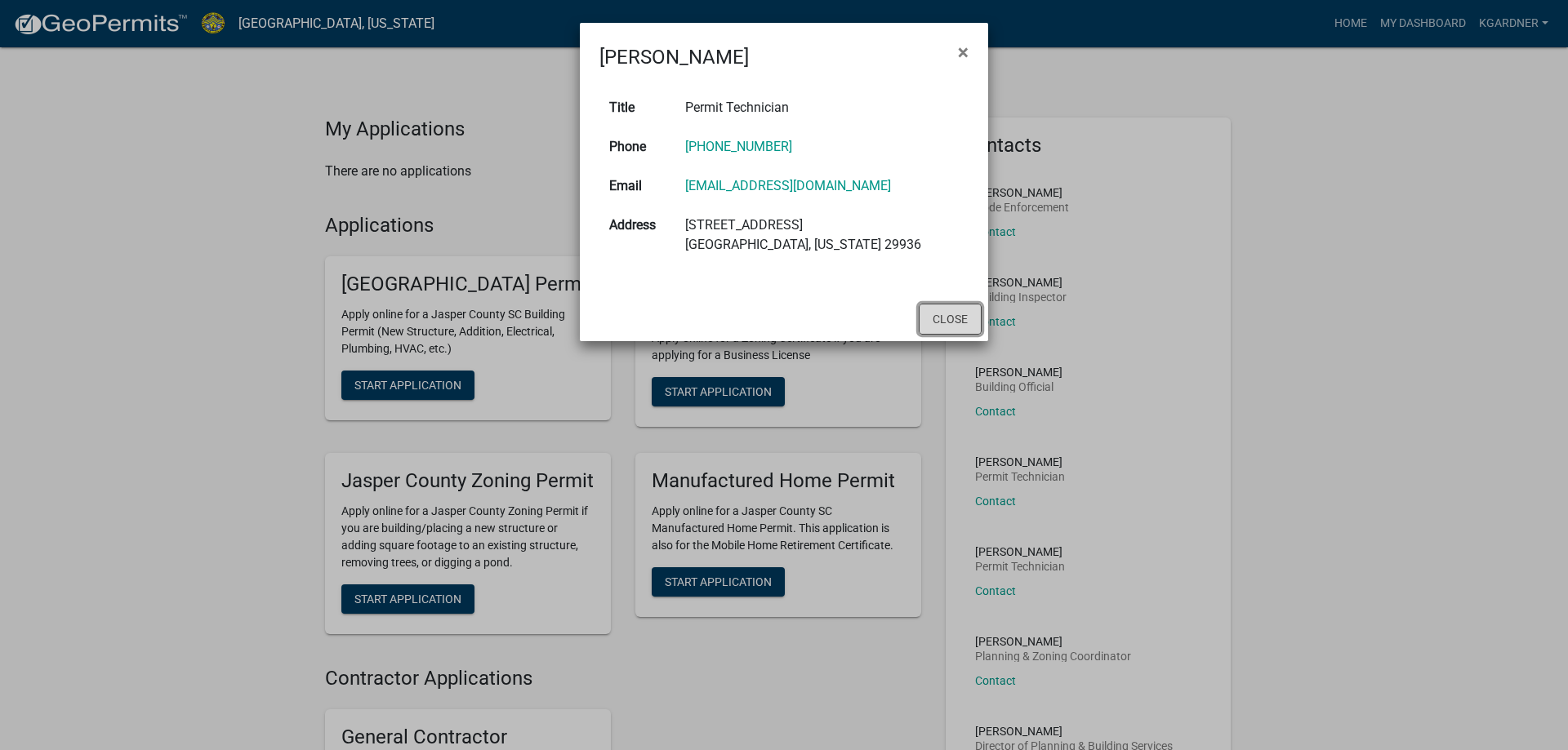
click at [970, 319] on button "Close" at bounding box center [949, 319] width 63 height 31
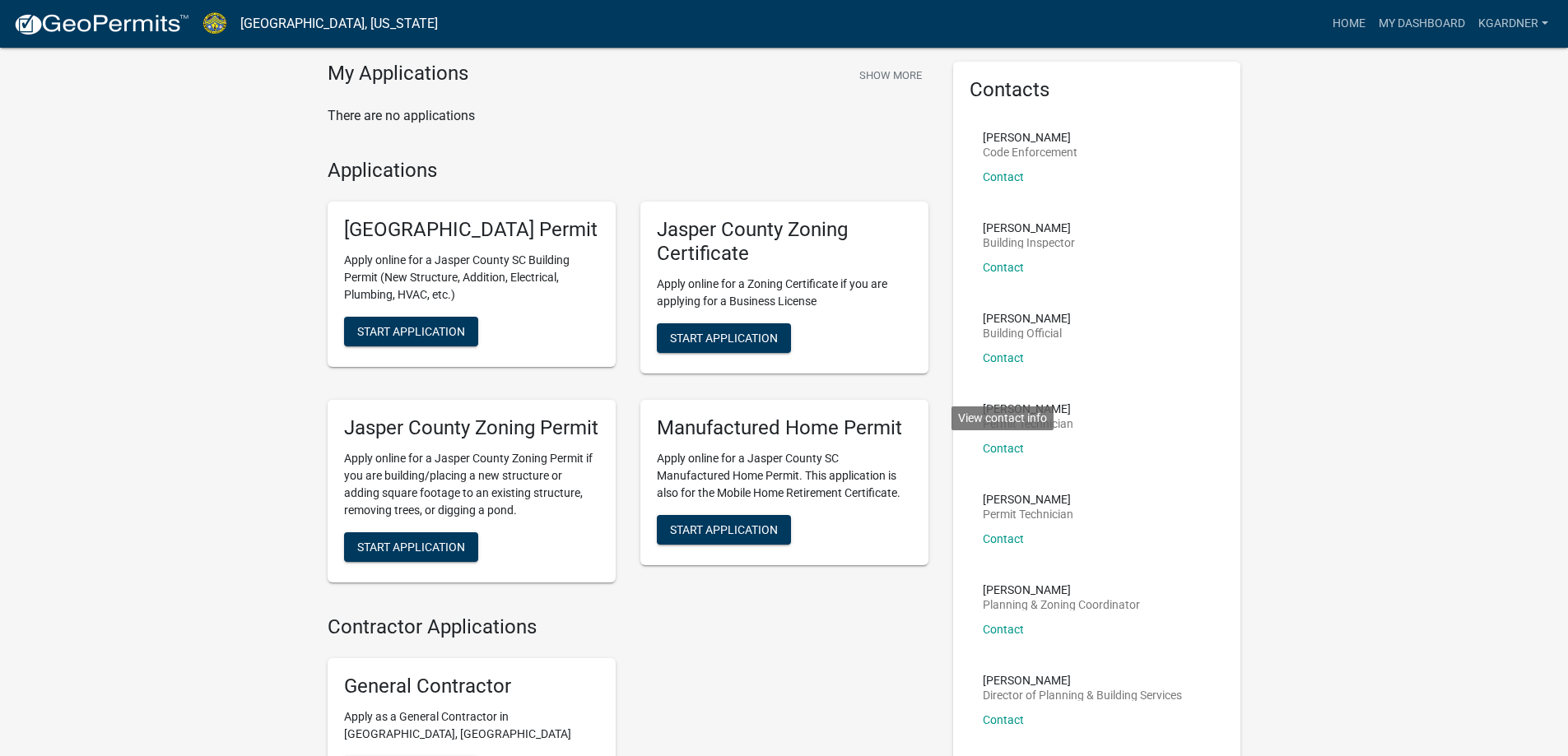
scroll to position [83, 0]
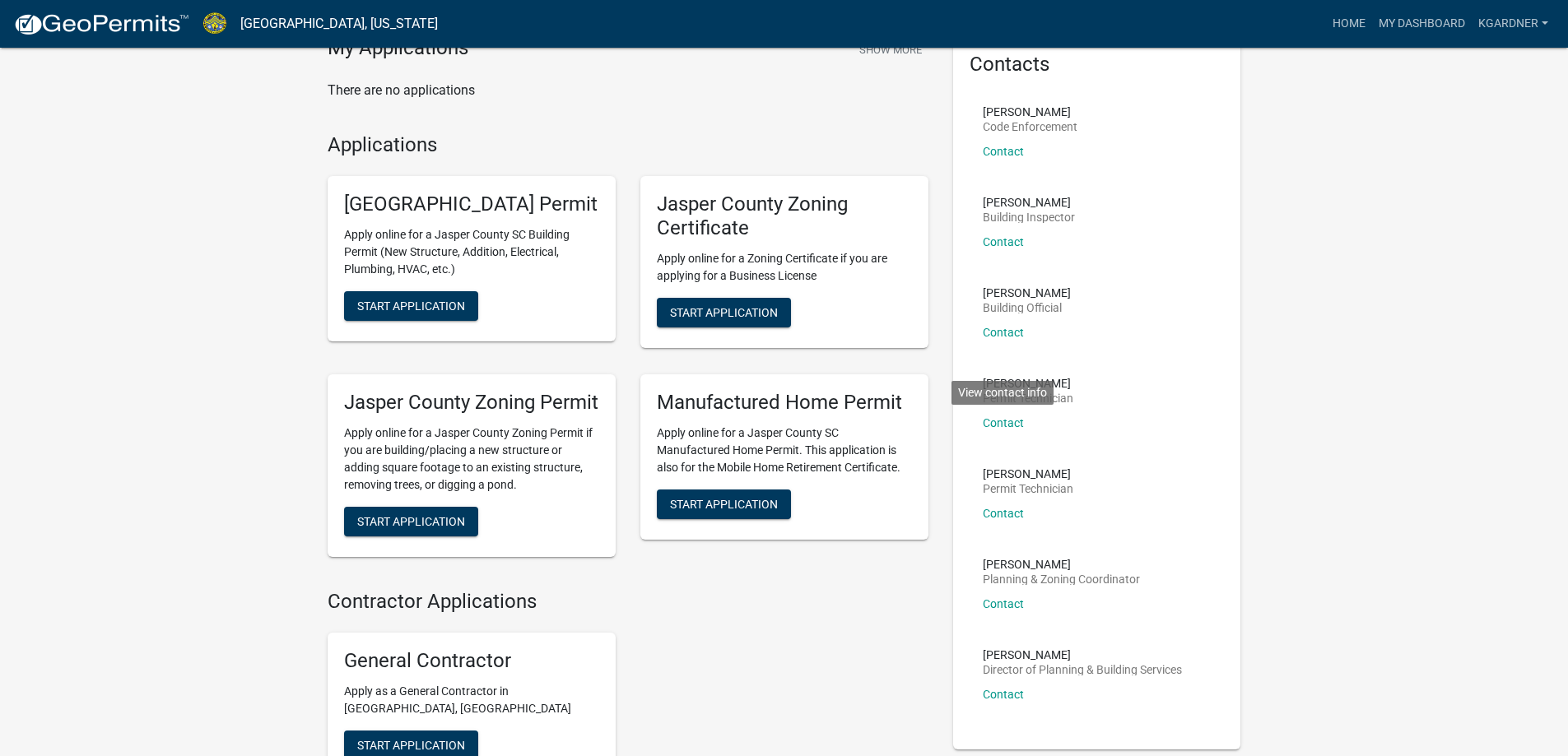
click at [1269, 350] on div "My Applications Show More There are no applications Applications Jasper County …" at bounding box center [784, 420] width 1568 height 1005
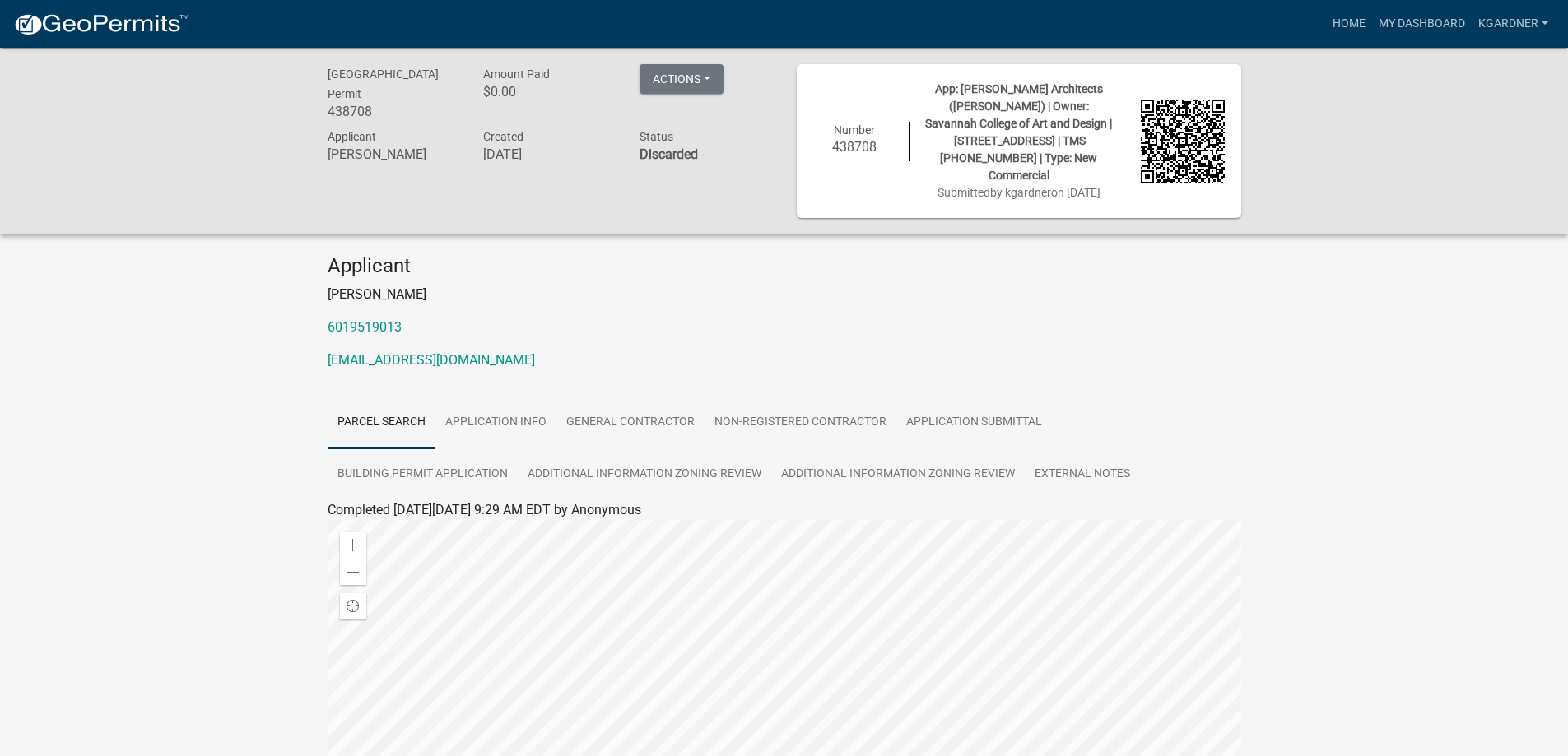
click at [1412, 245] on div "[GEOGRAPHIC_DATA] Permit 438708 Amount Paid $0.00 Actions Printer Friendly Appl…" at bounding box center [784, 561] width 1568 height 1027
click at [1352, 19] on link "Home" at bounding box center [1349, 23] width 46 height 31
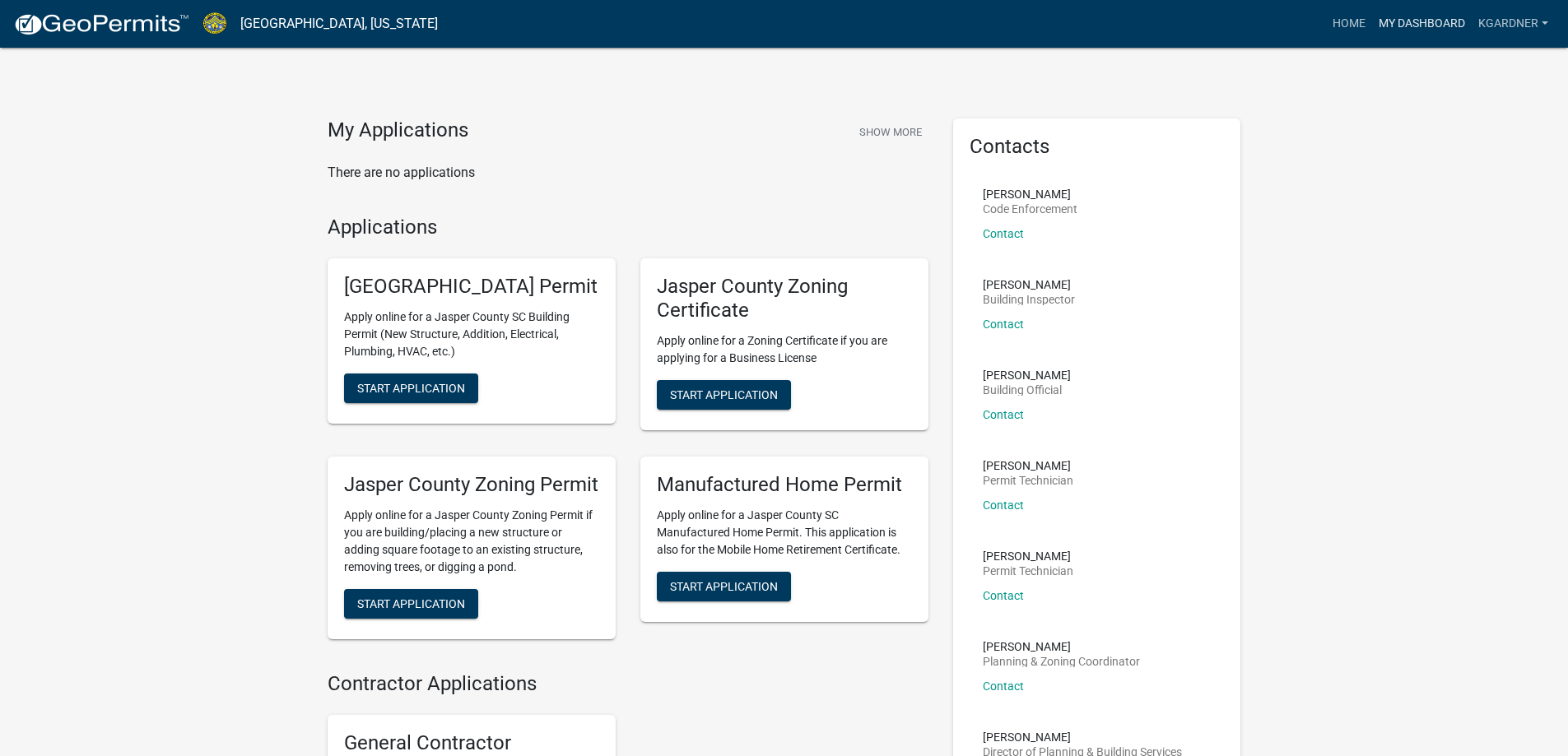
click at [1412, 25] on link "My Dashboard" at bounding box center [1422, 23] width 100 height 31
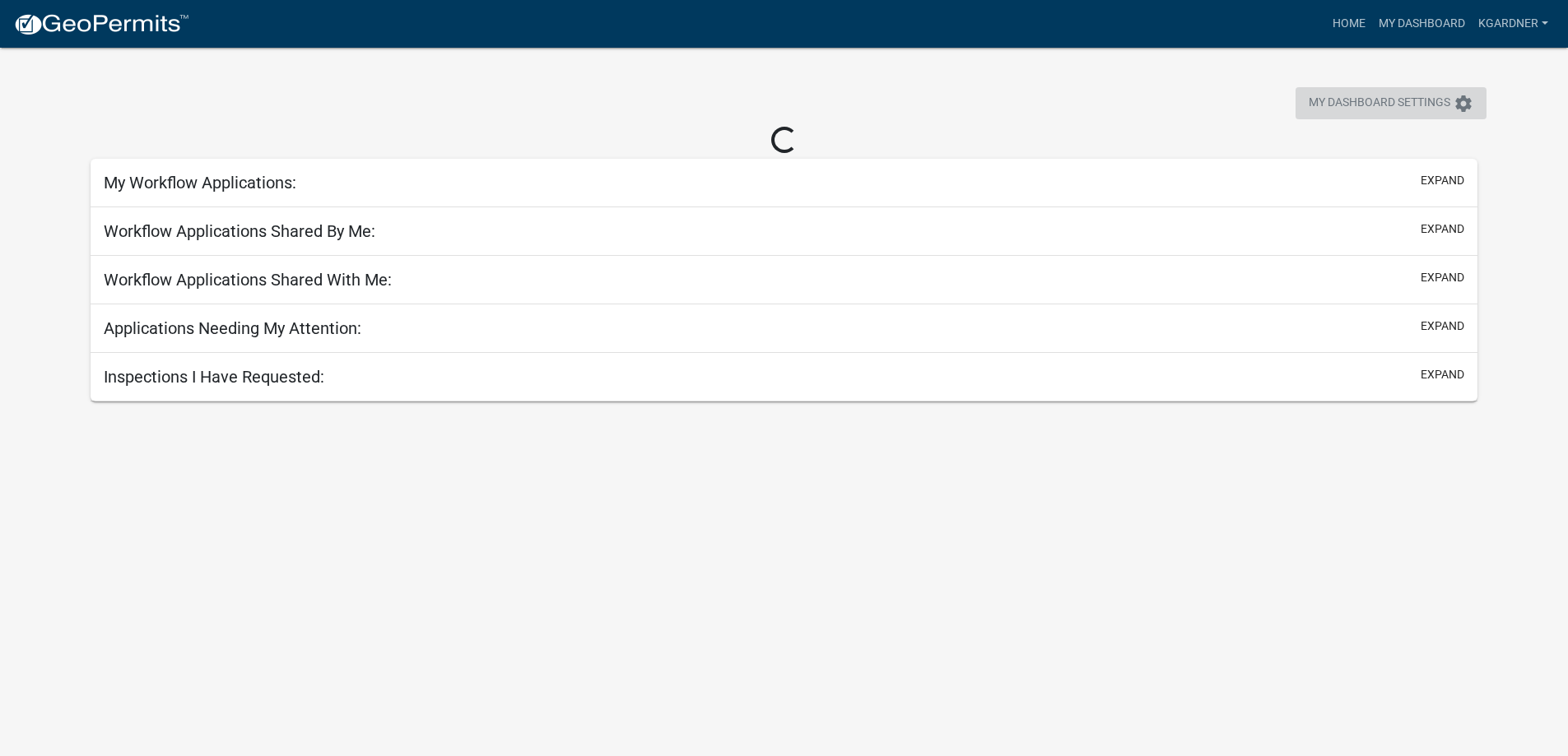
click at [1421, 93] on span "My Dashboard Settings" at bounding box center [1379, 103] width 141 height 20
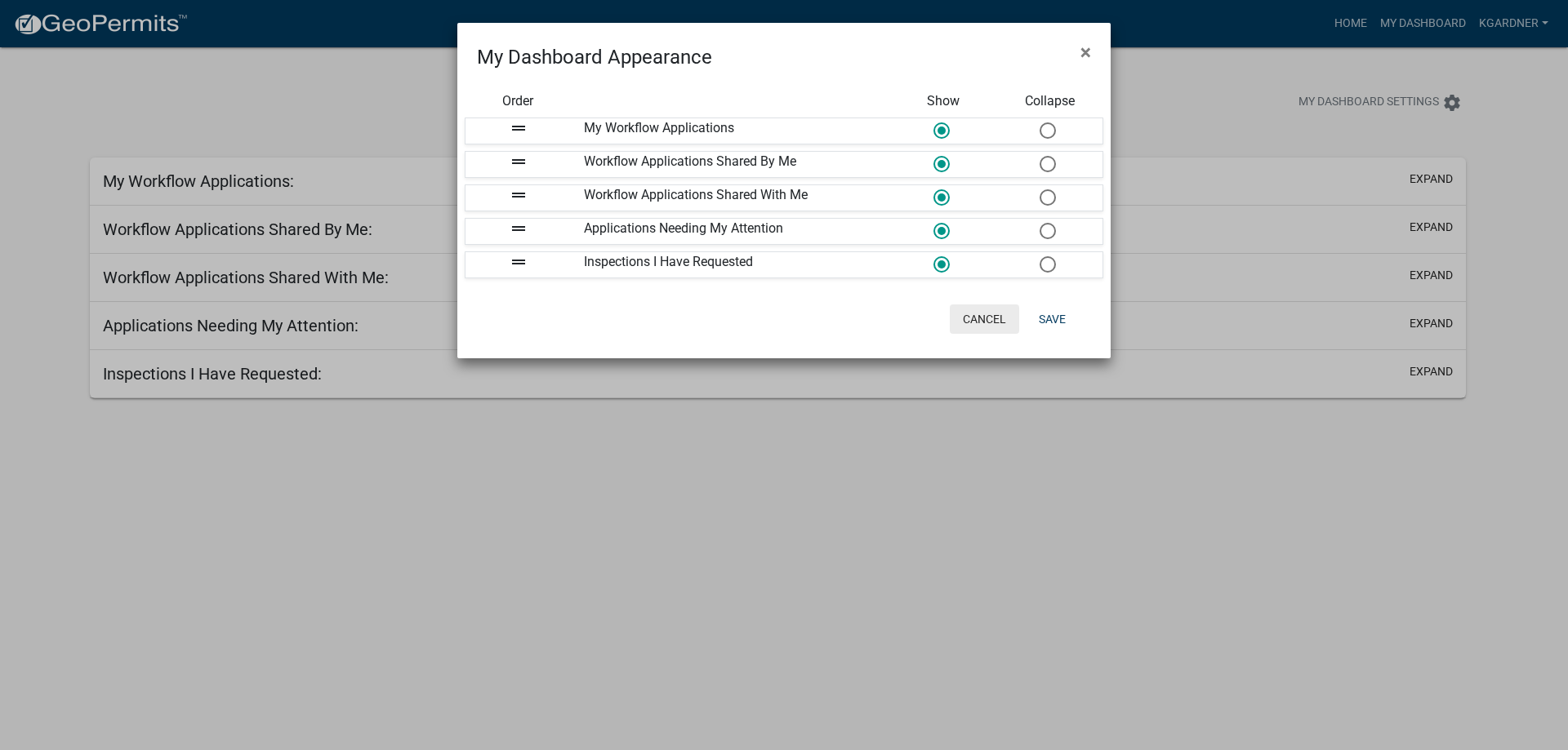
click at [971, 327] on button "Cancel" at bounding box center [984, 319] width 70 height 29
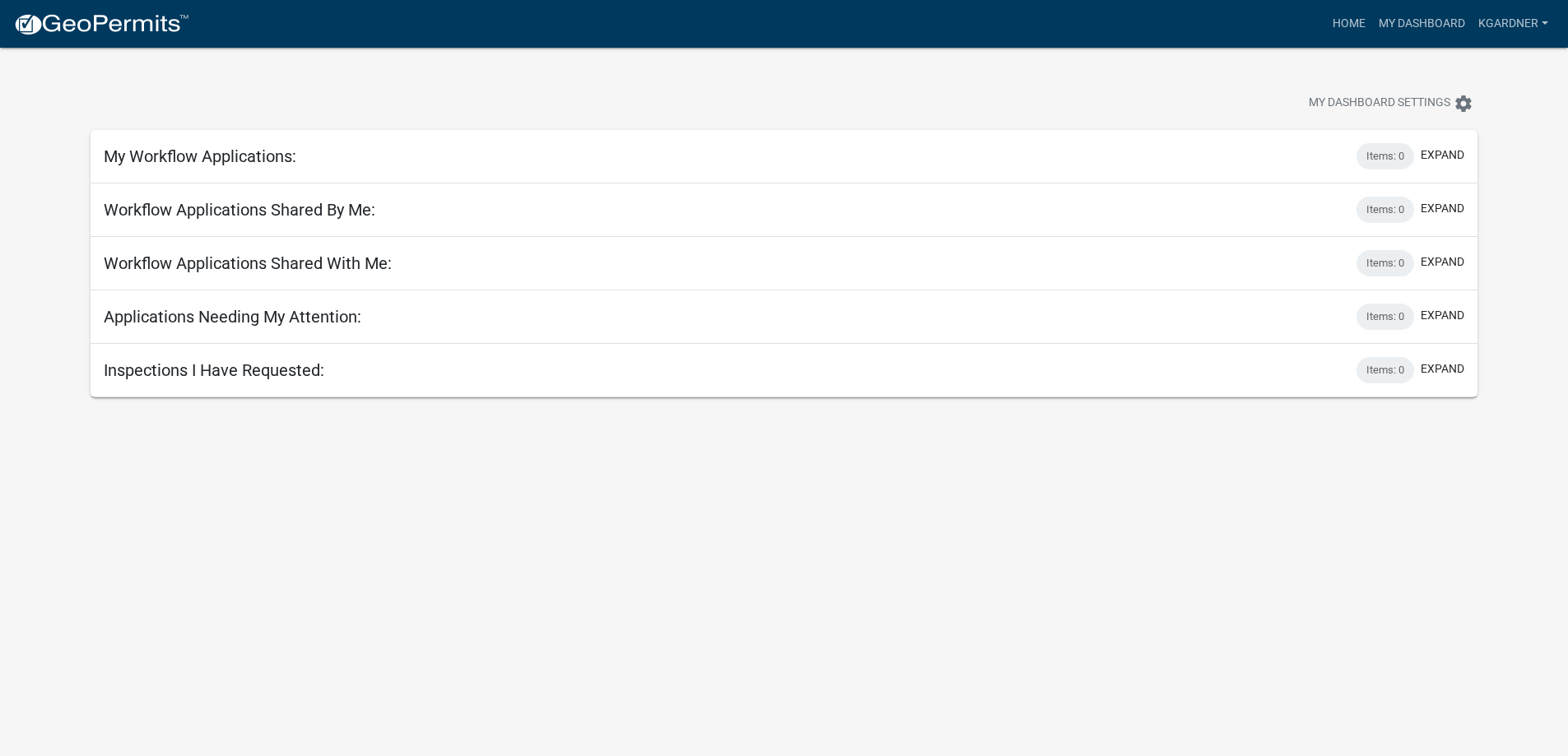
drag, startPoint x: 1567, startPoint y: 63, endPoint x: 1567, endPoint y: 51, distance: 12.0
click at [1567, 51] on app-user-applications "more_horiz Home My Dashboard kgardner Account Logout My Dashboard Settings sett…" at bounding box center [784, 222] width 1568 height 350
click at [989, 64] on div "My Dashboard Settings settings" at bounding box center [784, 85] width 1411 height 76
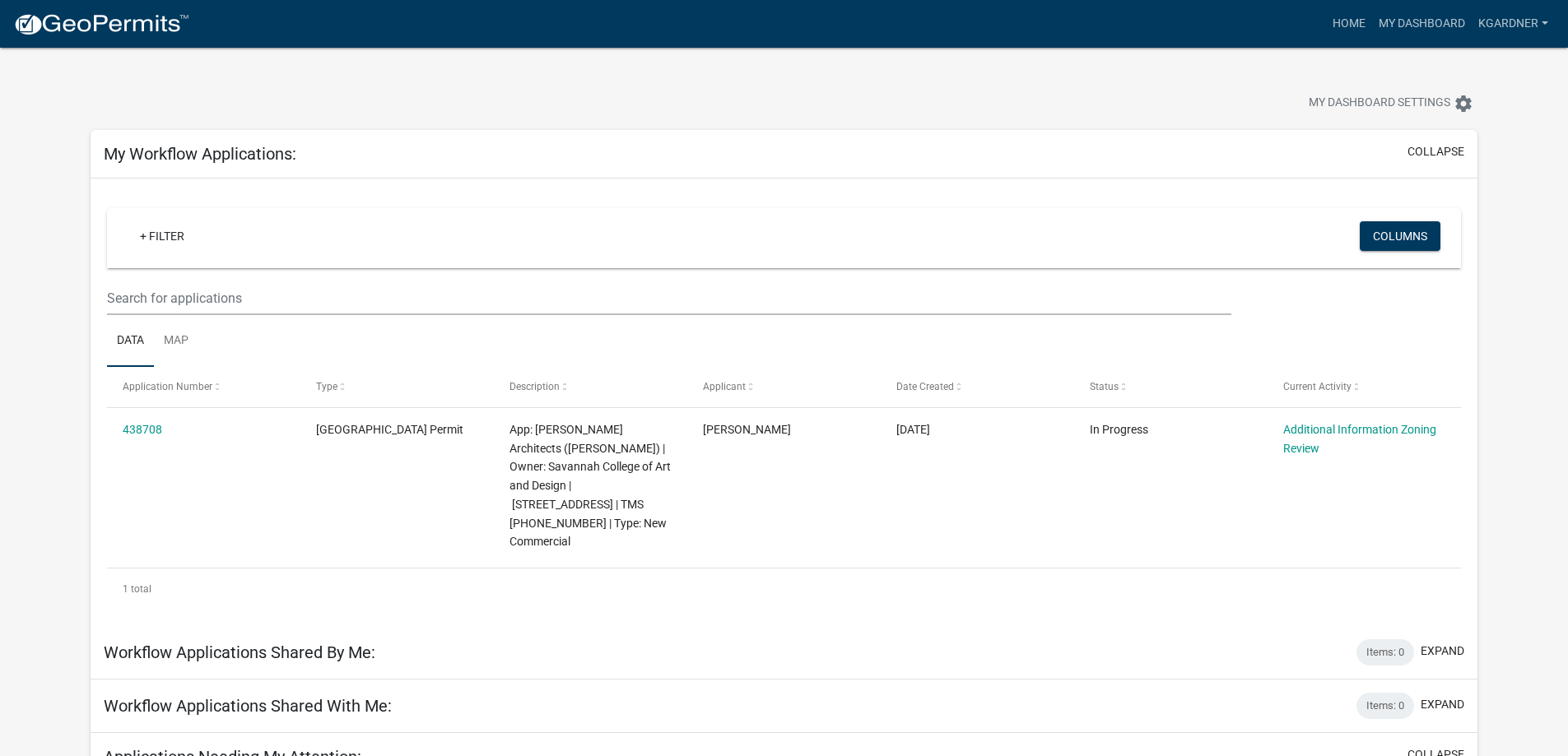
click at [736, 180] on div "+ Filter Columns Data Map Application Number Type Description Applicant Date Cr…" at bounding box center [784, 402] width 1387 height 447
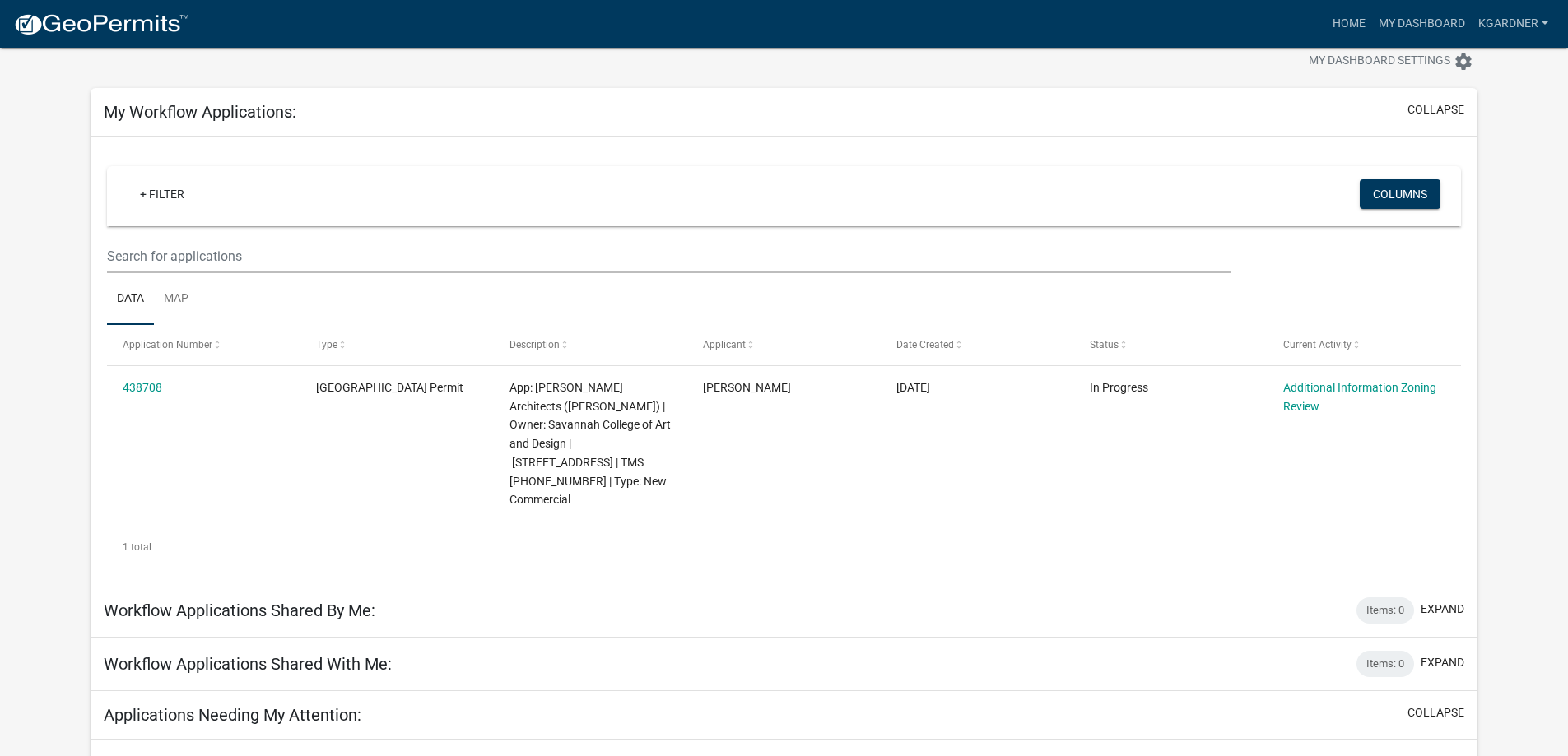
scroll to position [83, 0]
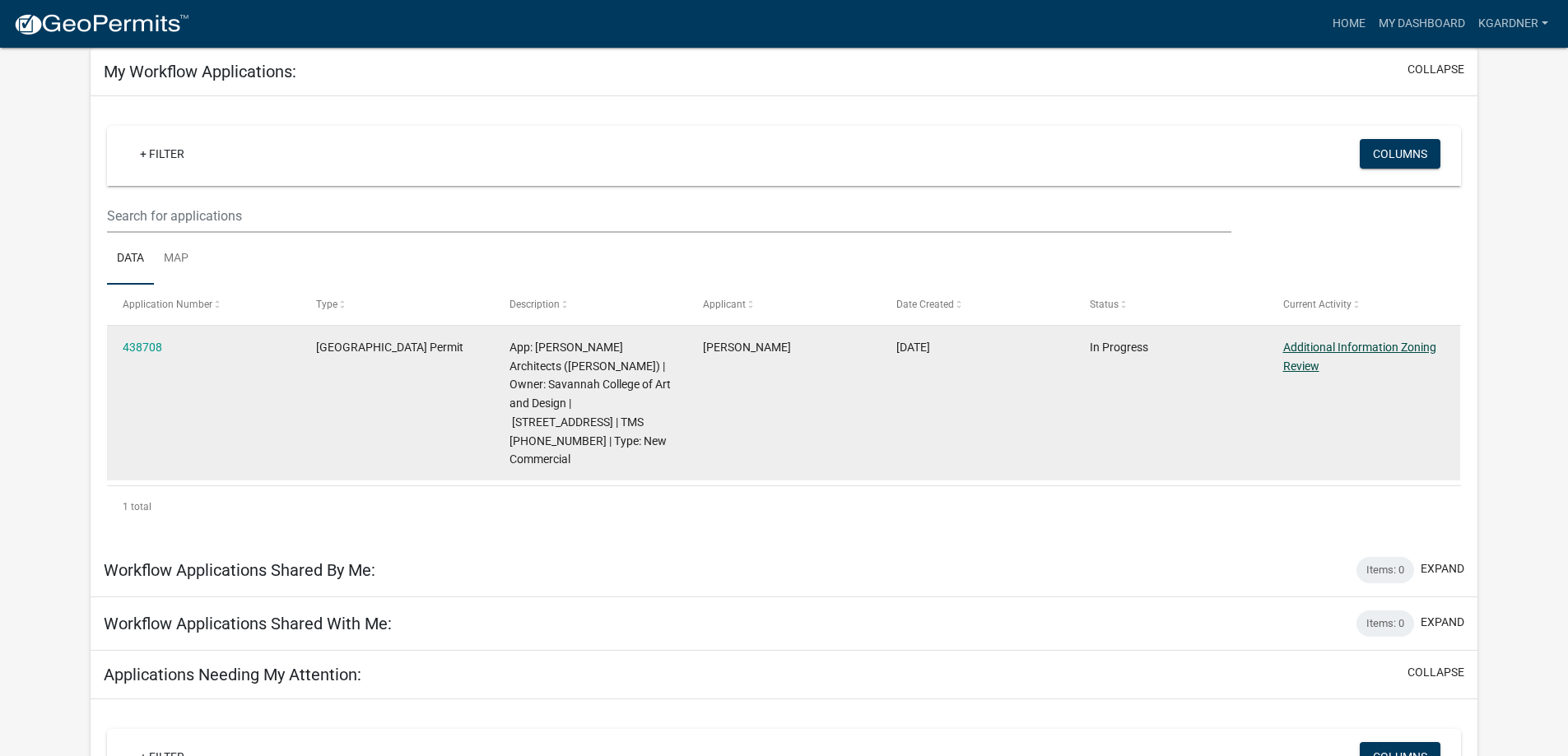
click at [1293, 363] on link "Additional Information Zoning Review" at bounding box center [1360, 357] width 153 height 32
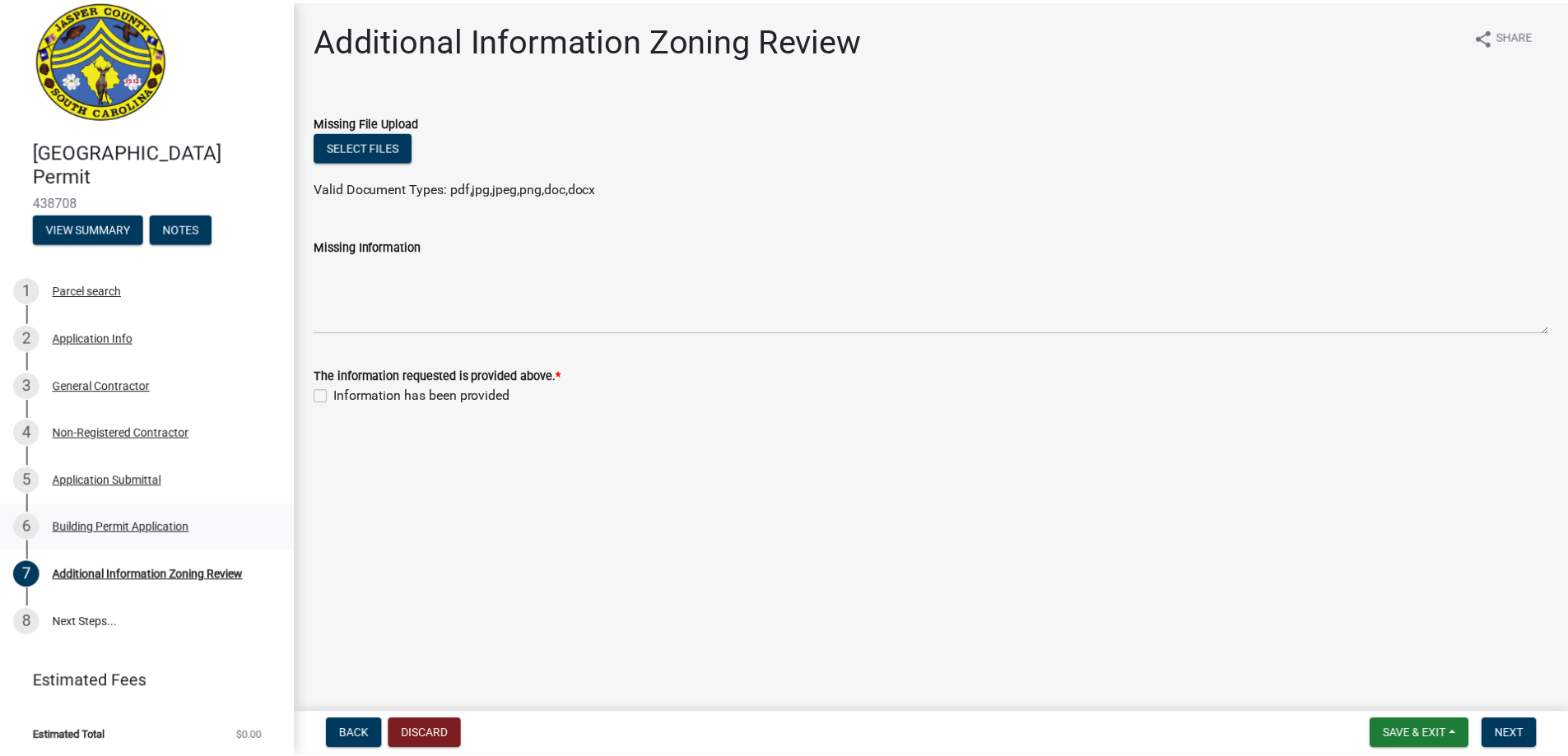
scroll to position [24, 0]
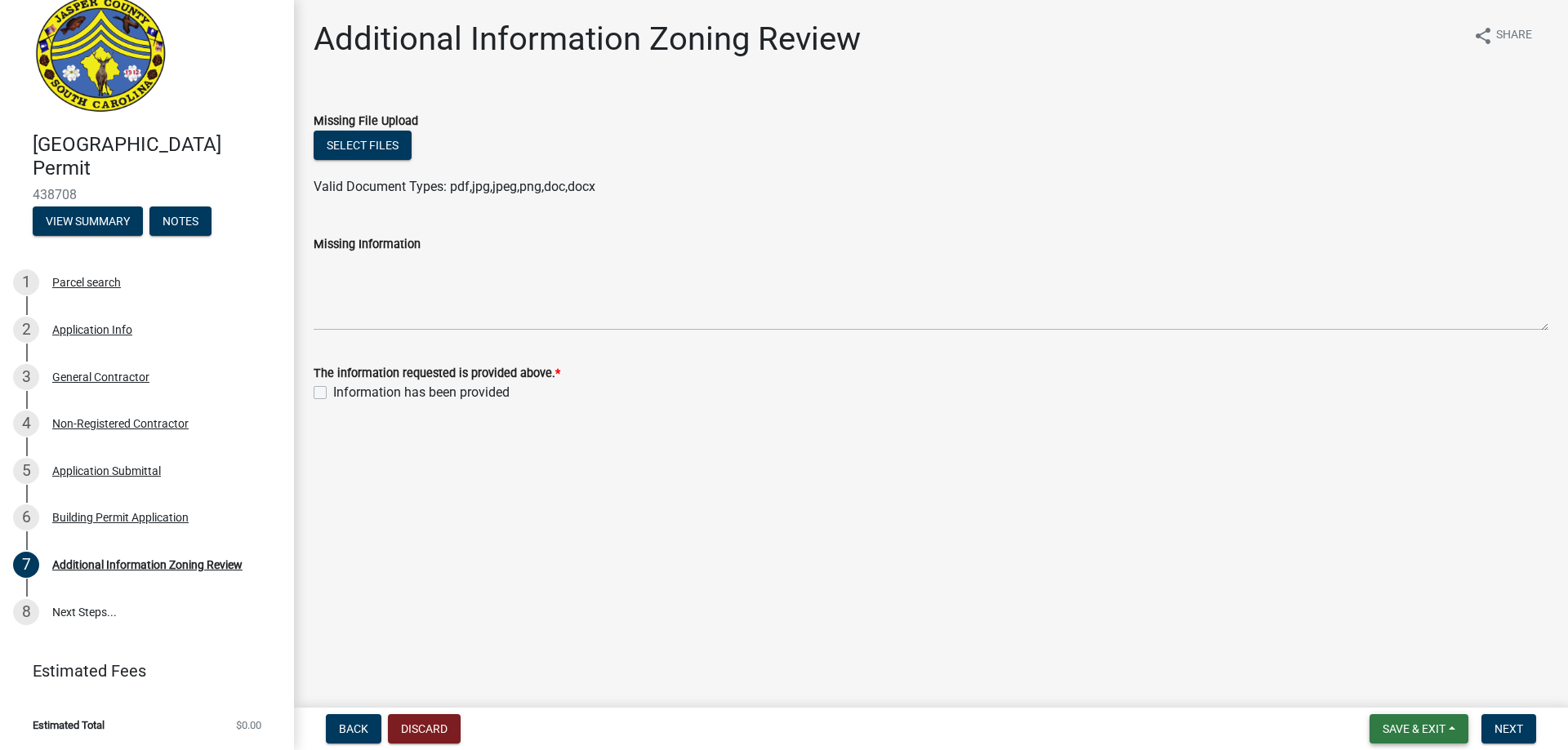
click at [1418, 726] on span "Save & Exit" at bounding box center [1414, 729] width 63 height 13
click at [1415, 686] on button "Save & Exit" at bounding box center [1403, 686] width 131 height 39
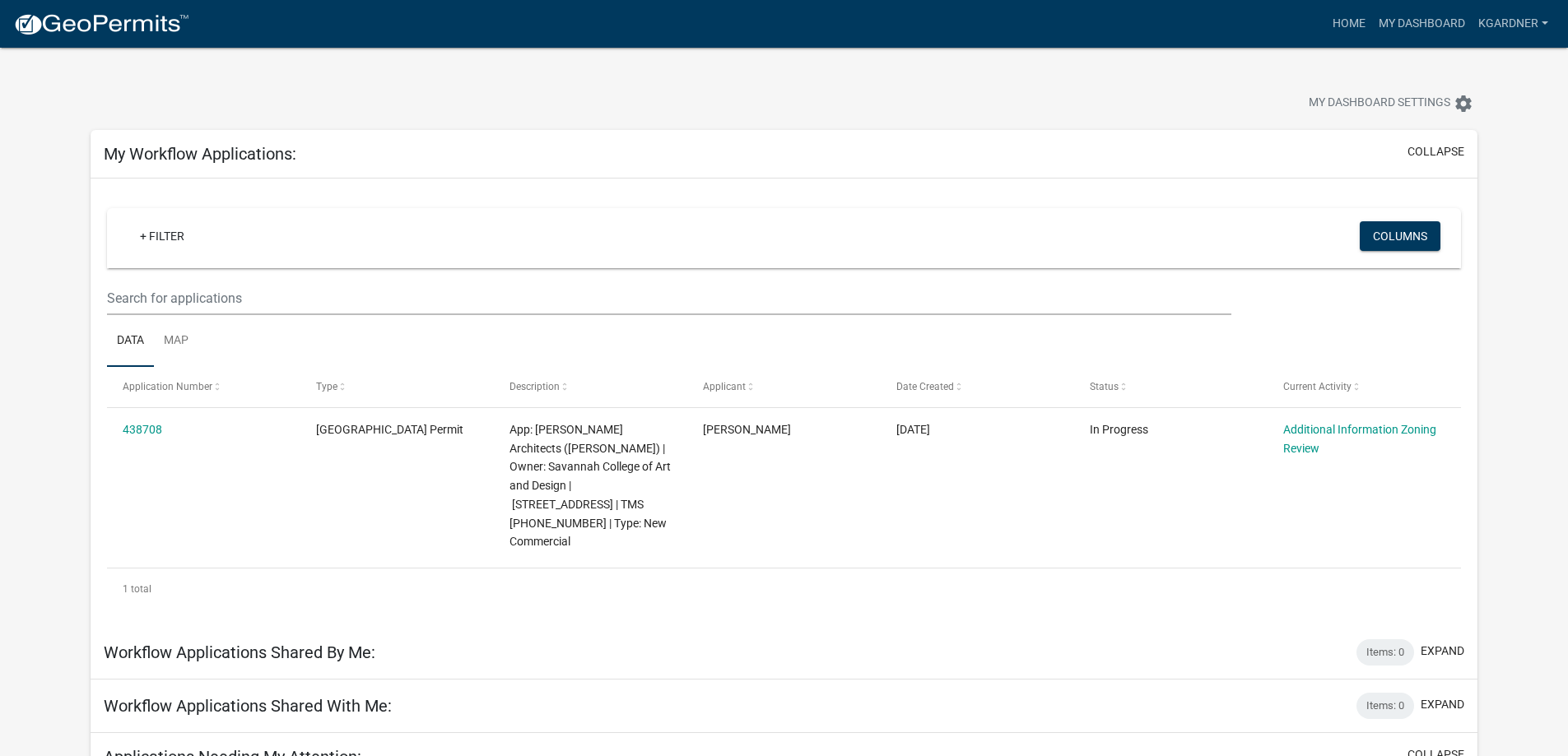
click at [765, 125] on div "My Workflow Applications: collapse + Filter Columns Data Map Application Number…" at bounding box center [784, 704] width 1411 height 1160
